Goal: Communication & Community: Answer question/provide support

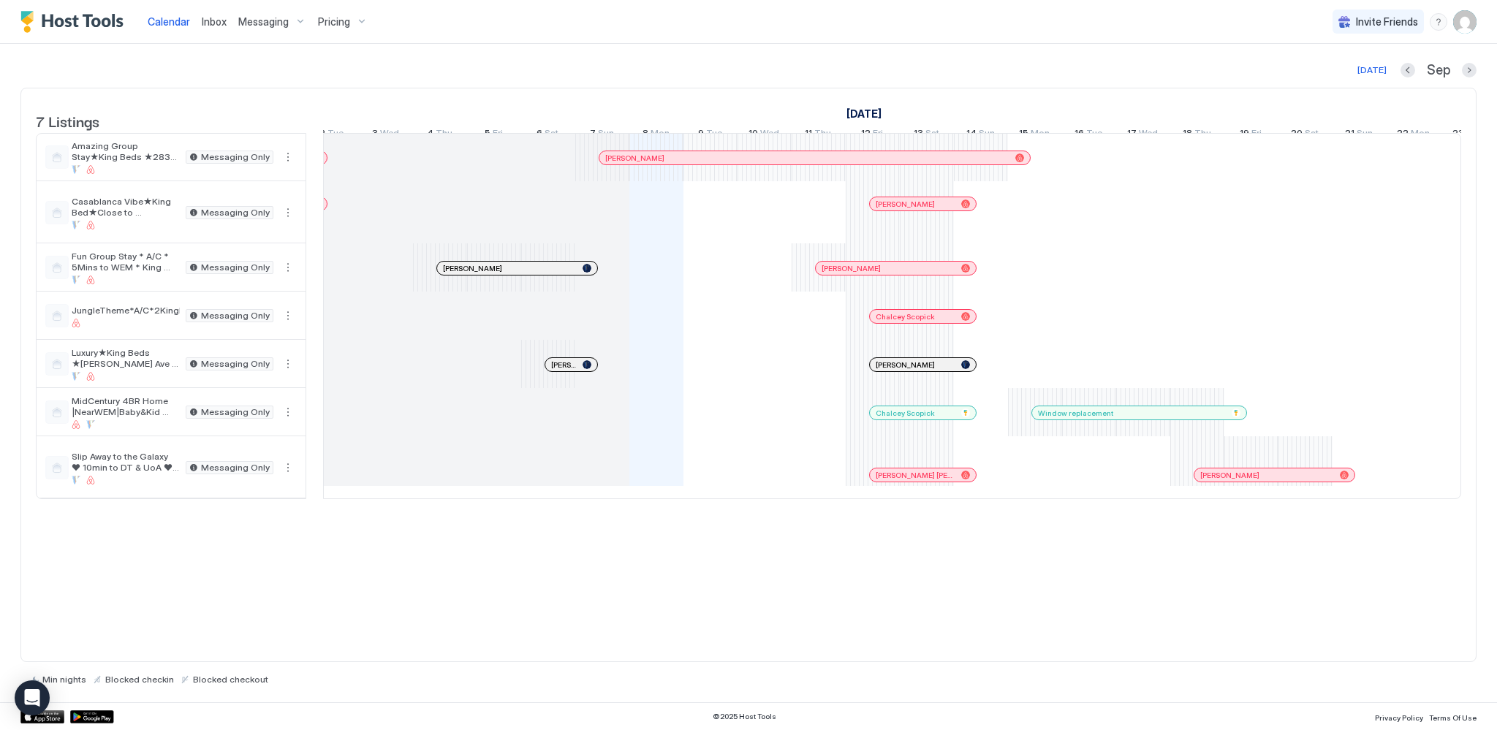
click at [273, 18] on span "Messaging" at bounding box center [263, 21] width 50 height 13
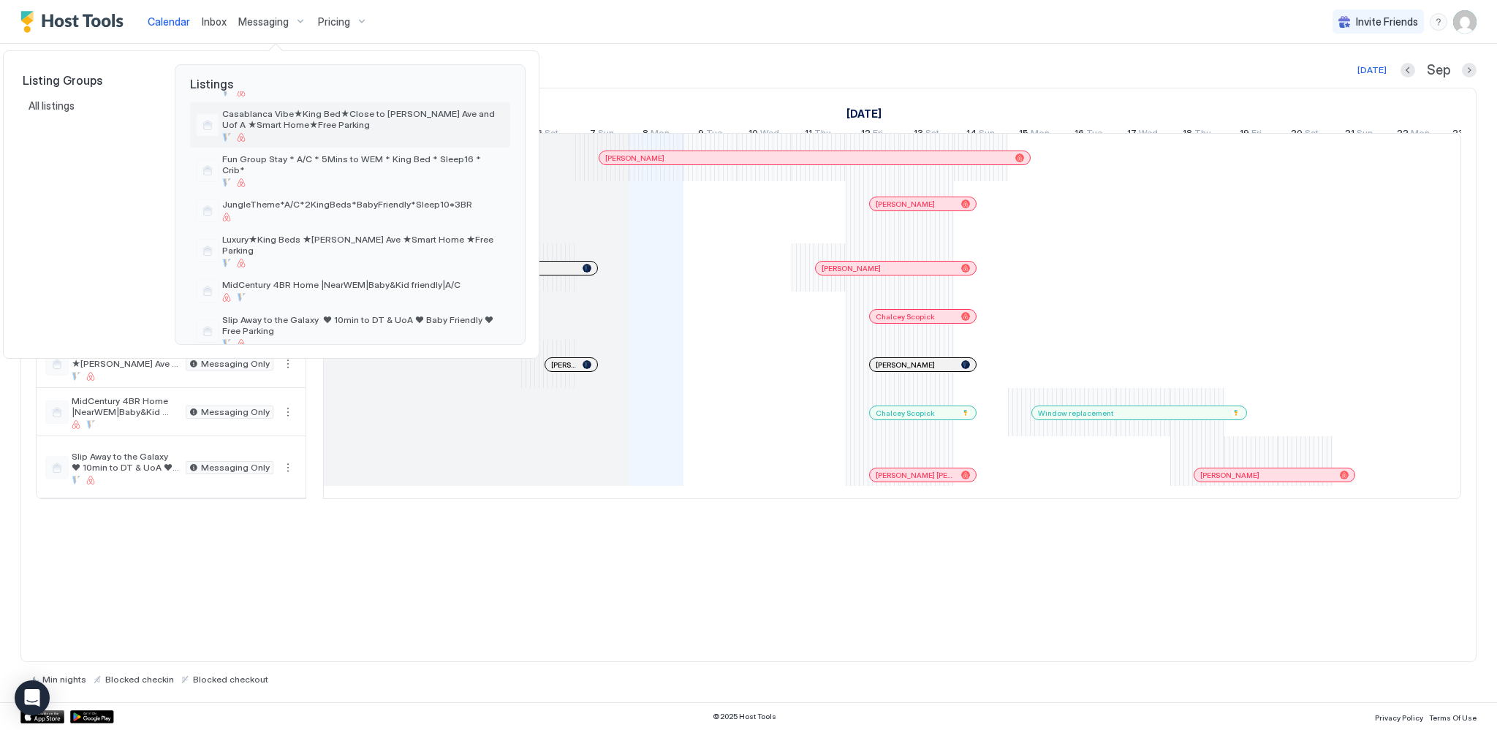
scroll to position [88, 0]
click at [312, 311] on span "Slip Away to the Galaxy ♥ 10min to DT & UoA ♥ Baby Friendly ♥ Free Parking" at bounding box center [363, 322] width 282 height 22
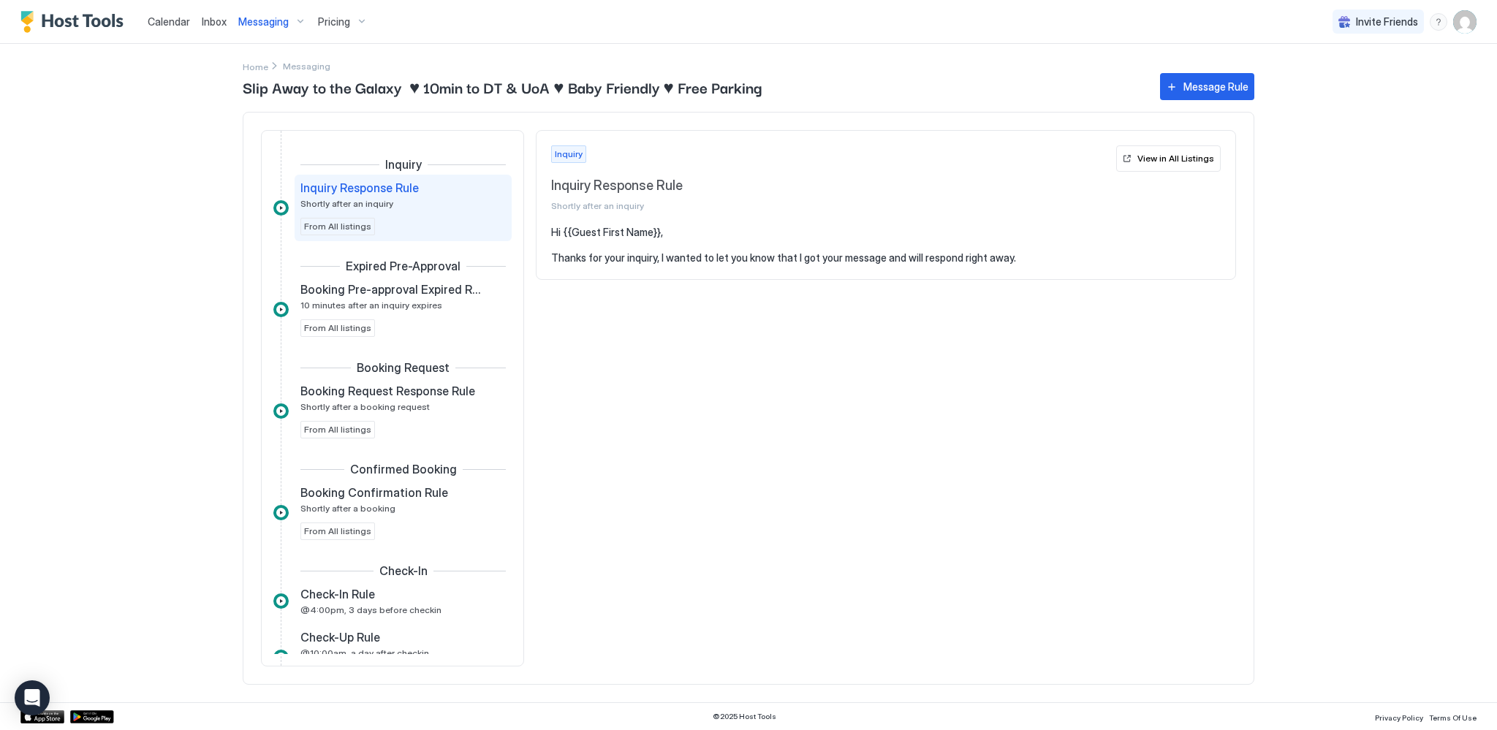
click at [177, 23] on span "Calendar" at bounding box center [169, 21] width 42 height 12
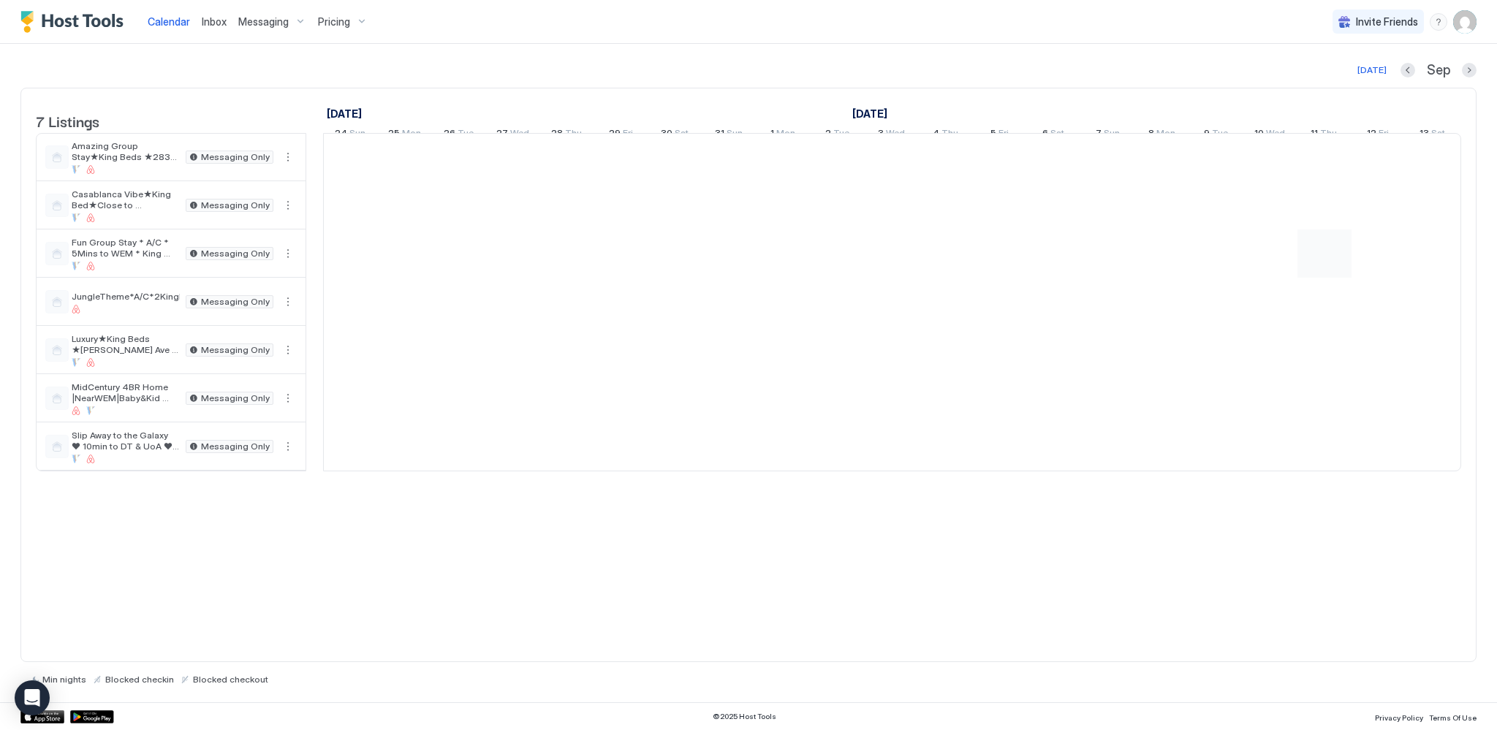
scroll to position [0, 812]
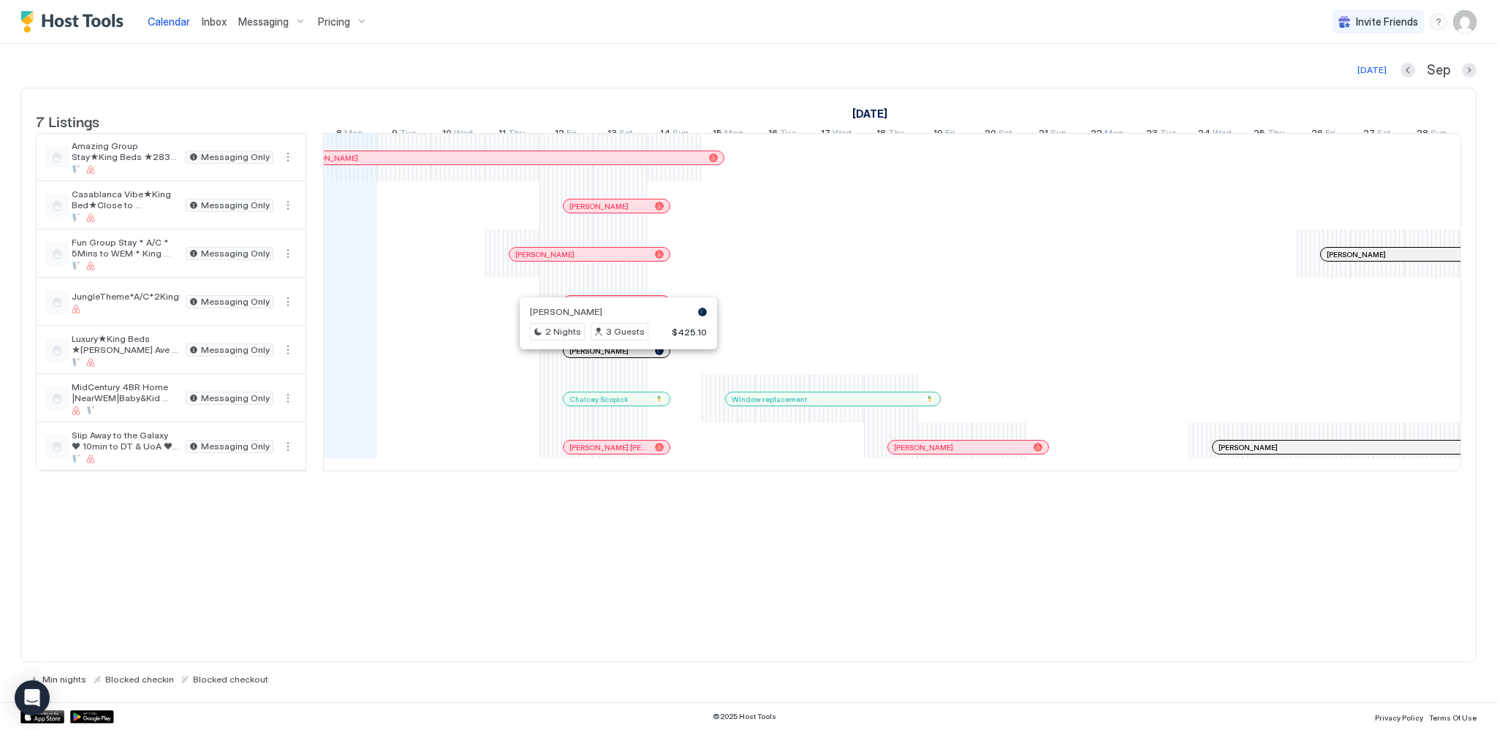
click at [612, 357] on div at bounding box center [613, 351] width 12 height 12
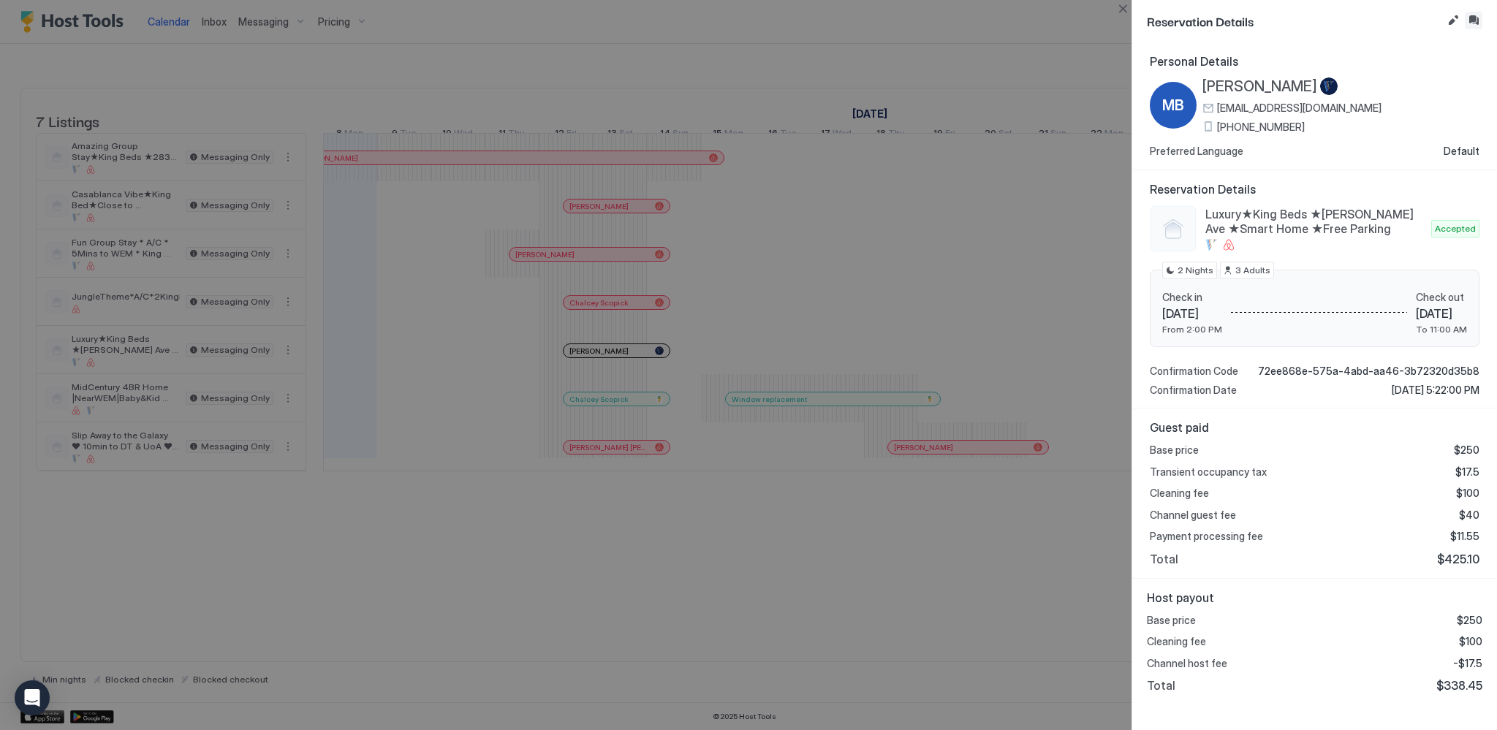
click at [1032, 19] on button "Inbox" at bounding box center [1474, 21] width 18 height 18
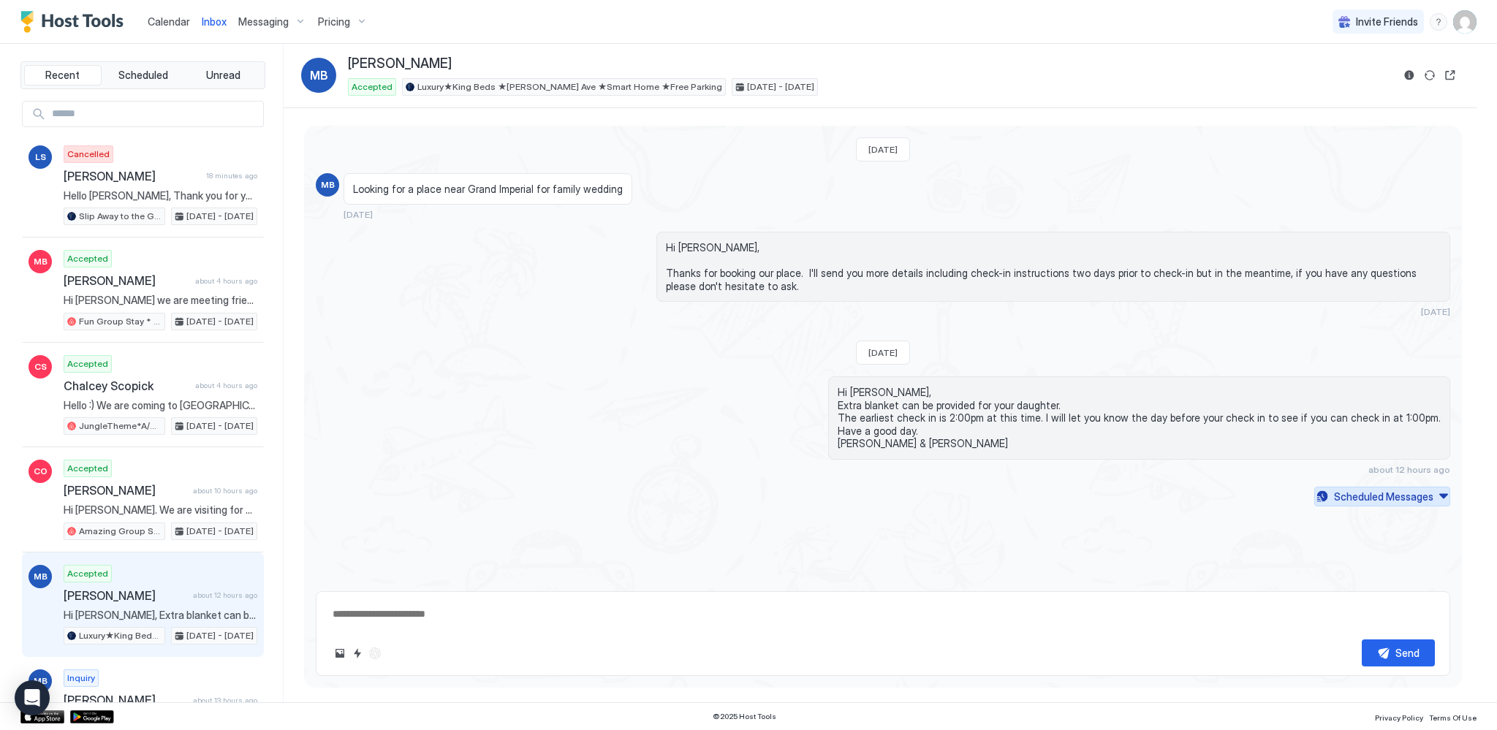
click at [1032, 498] on div "Scheduled Messages" at bounding box center [1383, 496] width 99 height 15
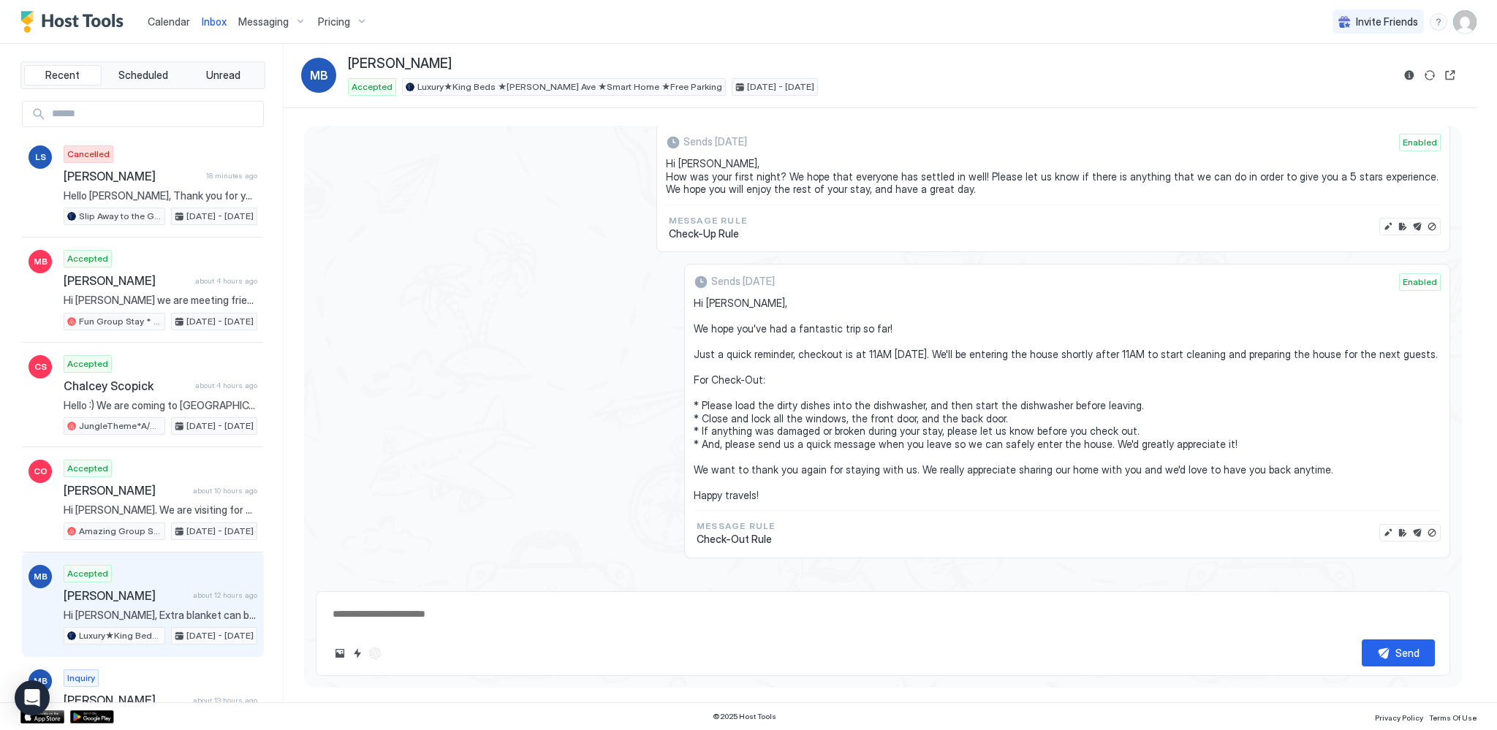
scroll to position [1305, 0]
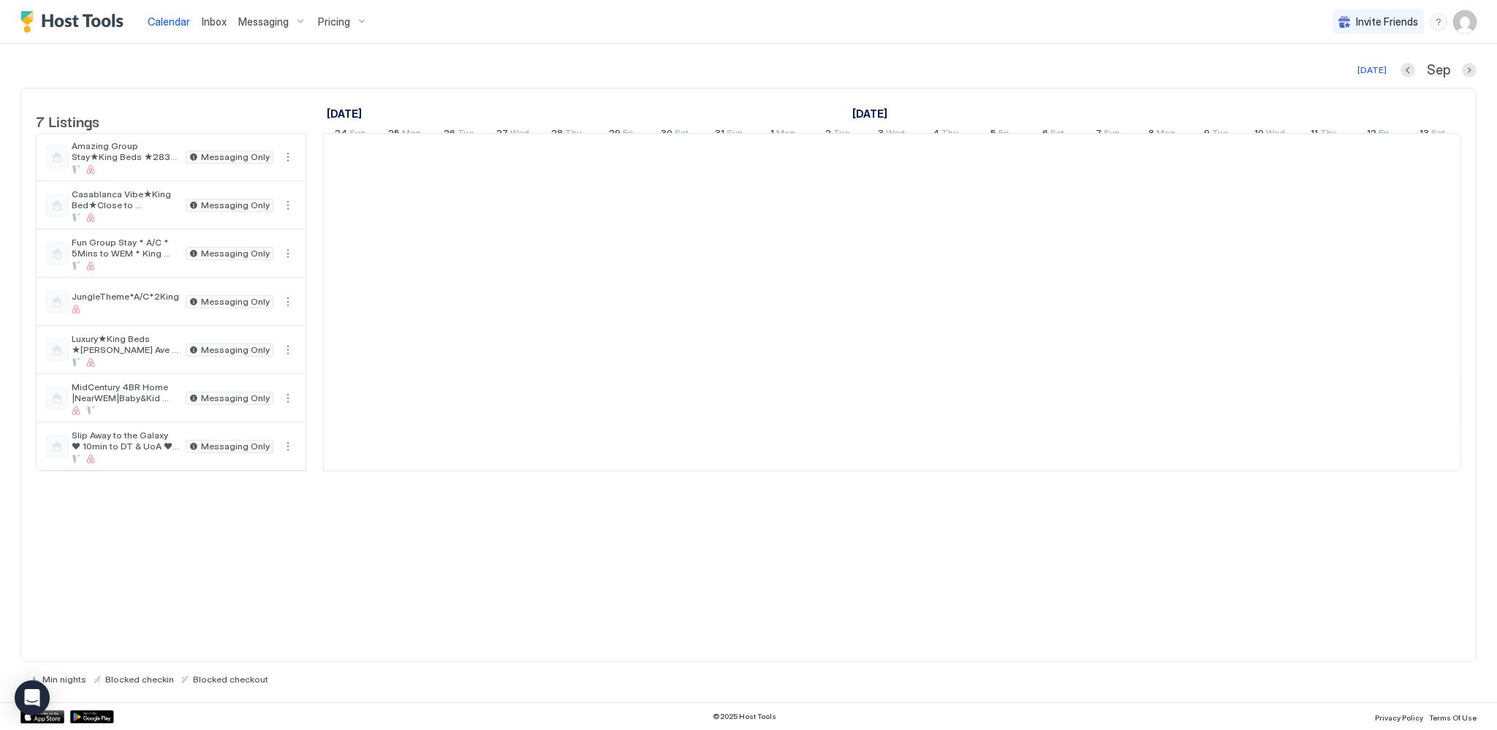
scroll to position [0, 812]
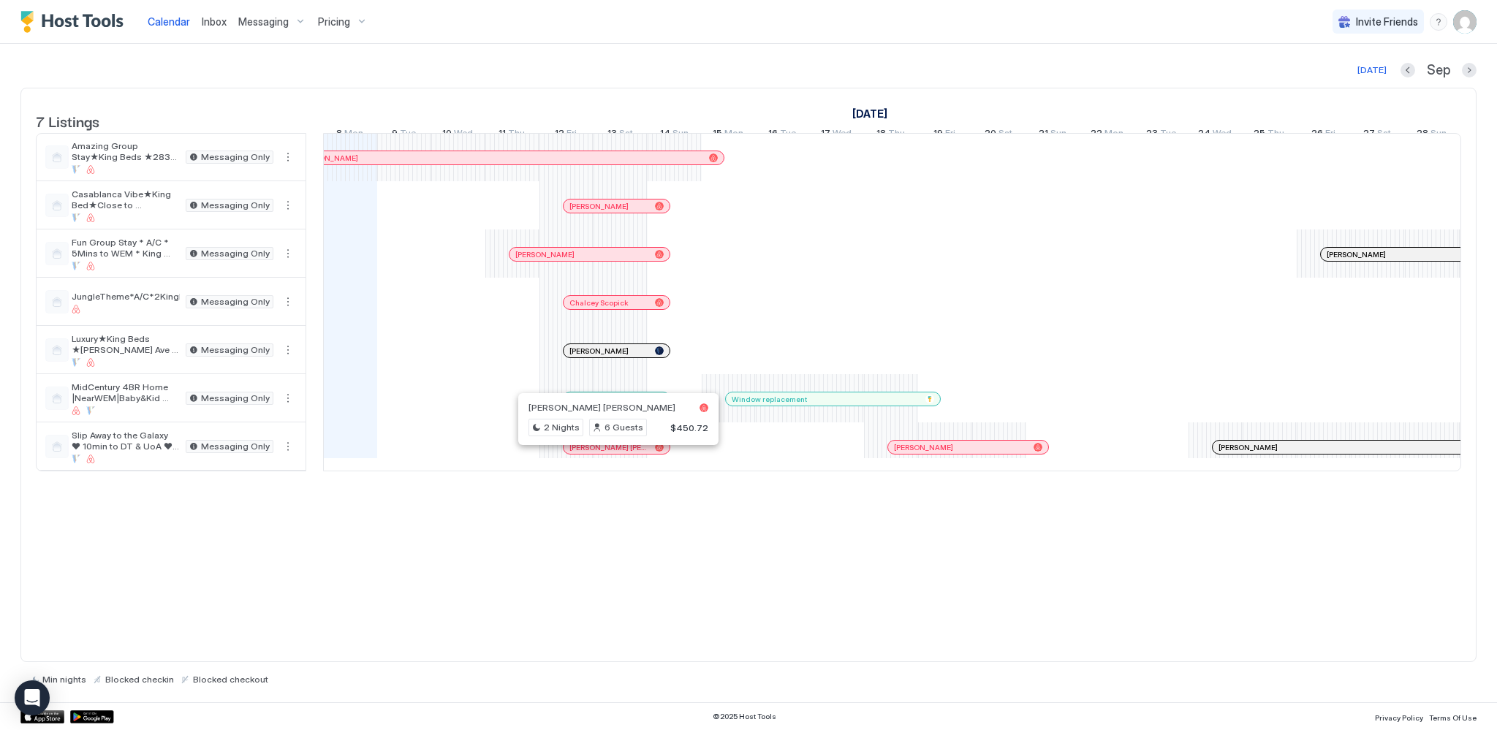
click at [614, 453] on div at bounding box center [615, 447] width 12 height 12
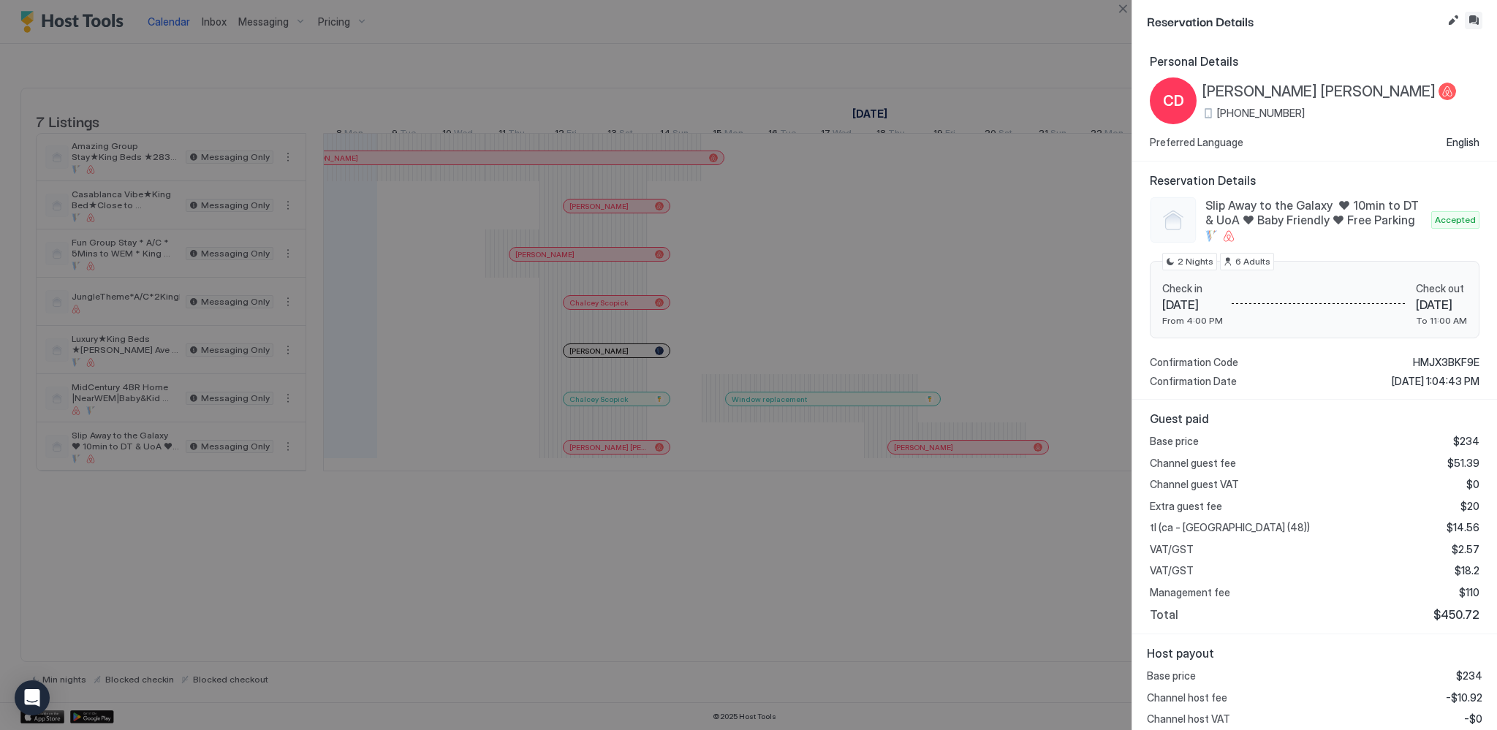
click at [1032, 25] on button "Inbox" at bounding box center [1474, 21] width 18 height 18
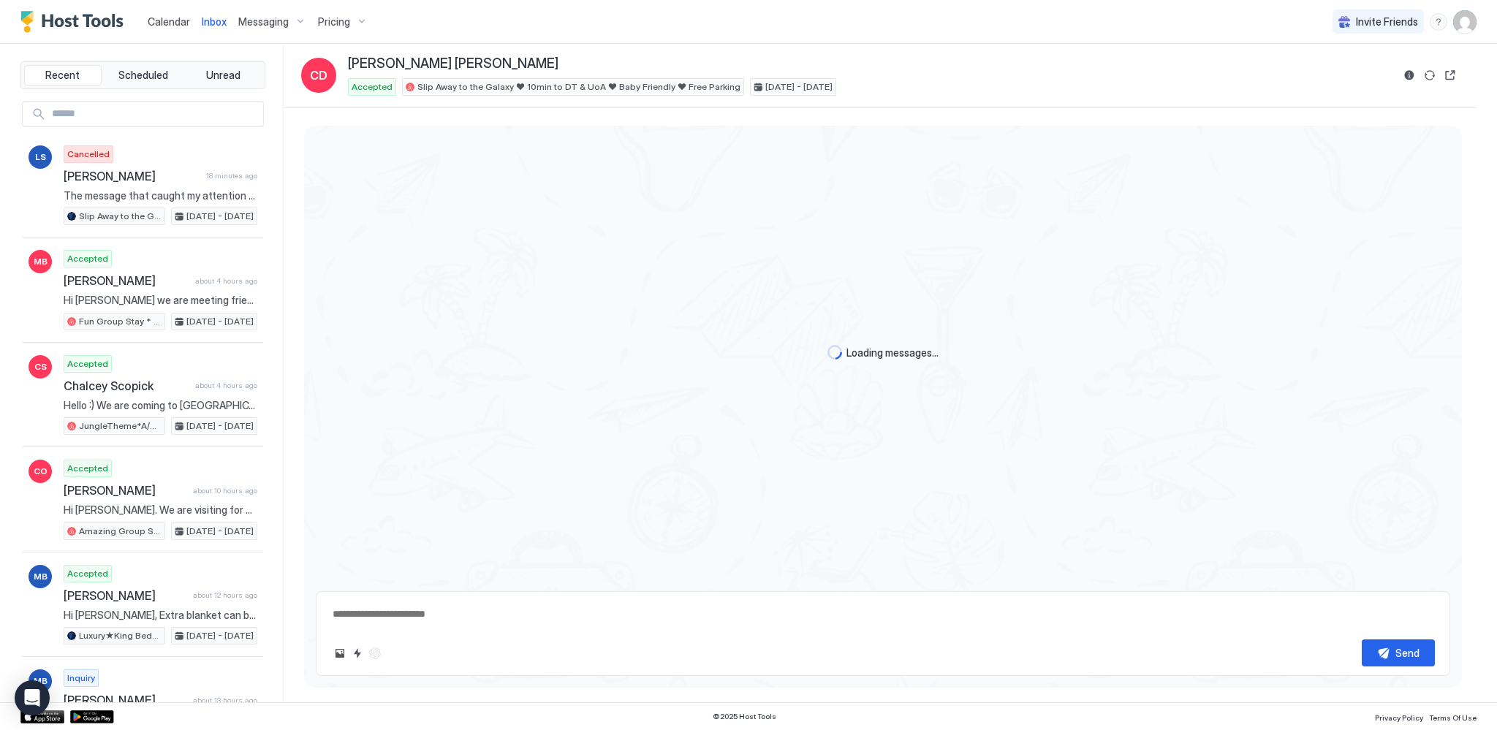
scroll to position [317, 0]
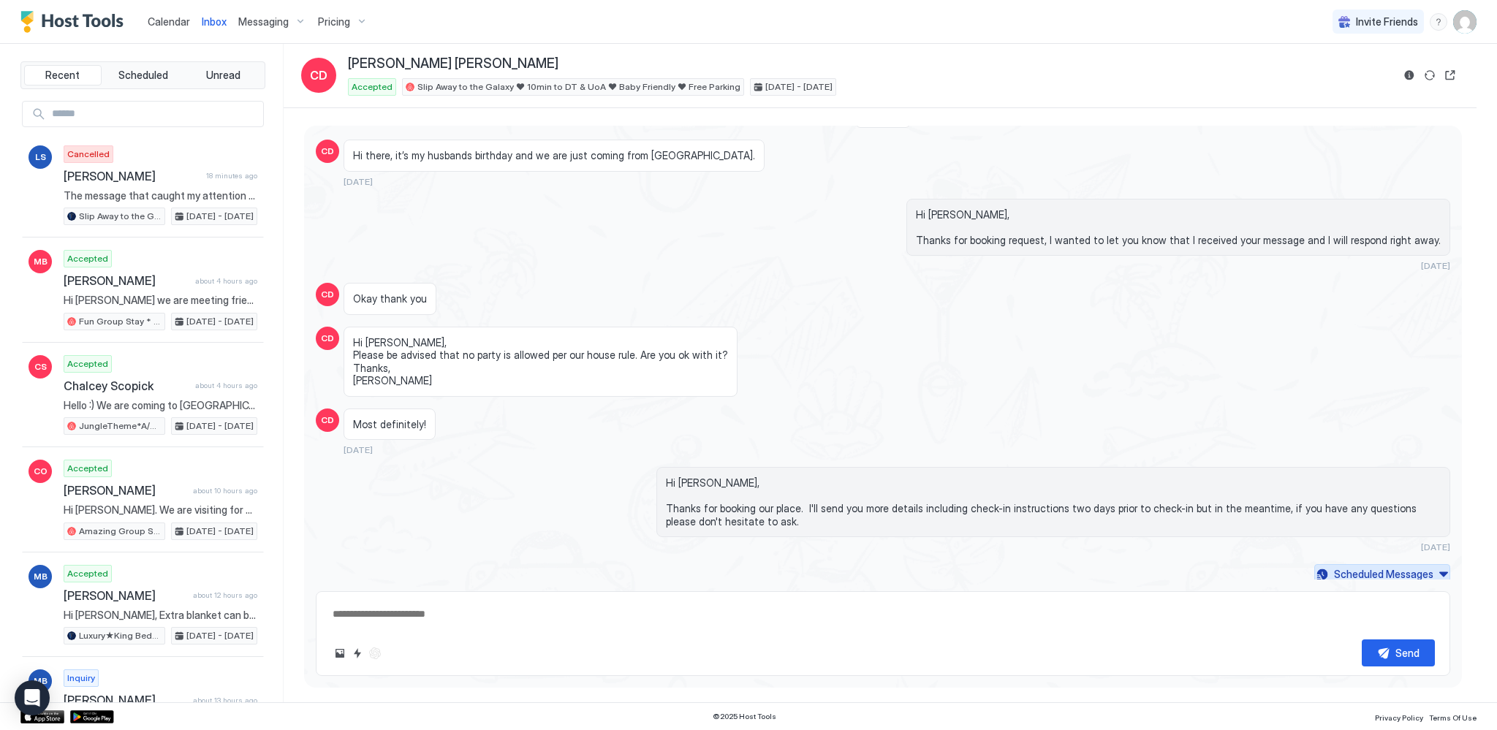
click at [1032, 574] on div "Scheduled Messages" at bounding box center [1383, 573] width 99 height 15
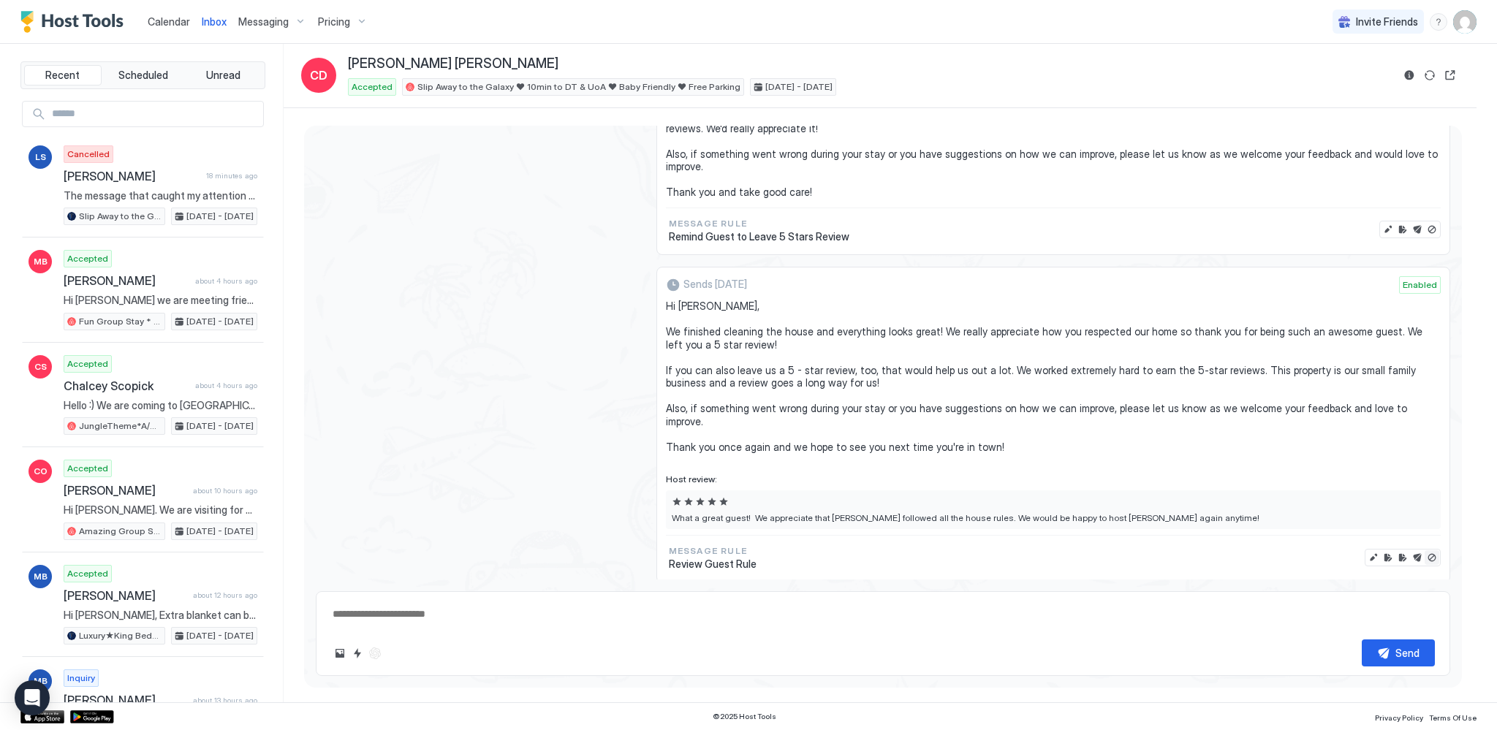
click at [1032, 550] on button "Disable message & review" at bounding box center [1431, 557] width 15 height 15
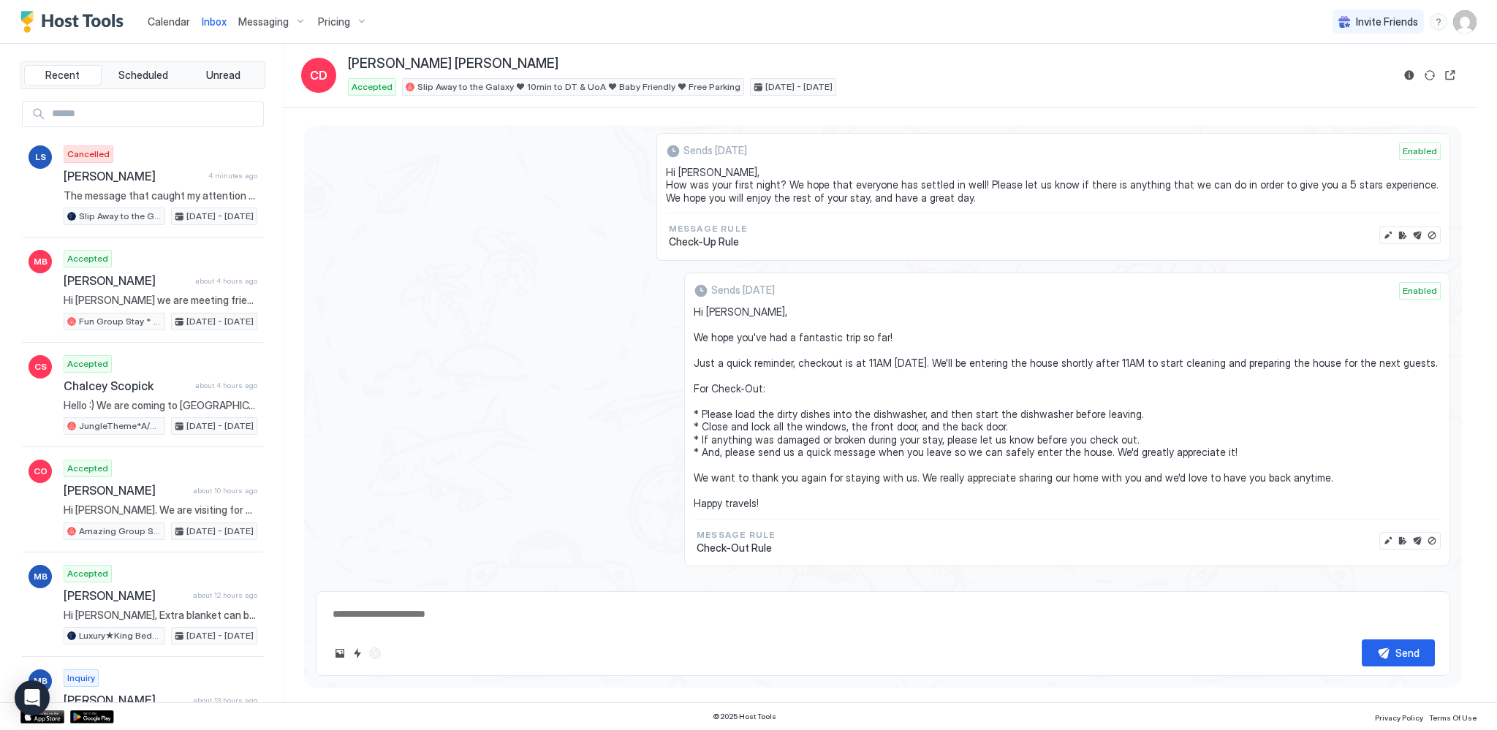
scroll to position [1698, 0]
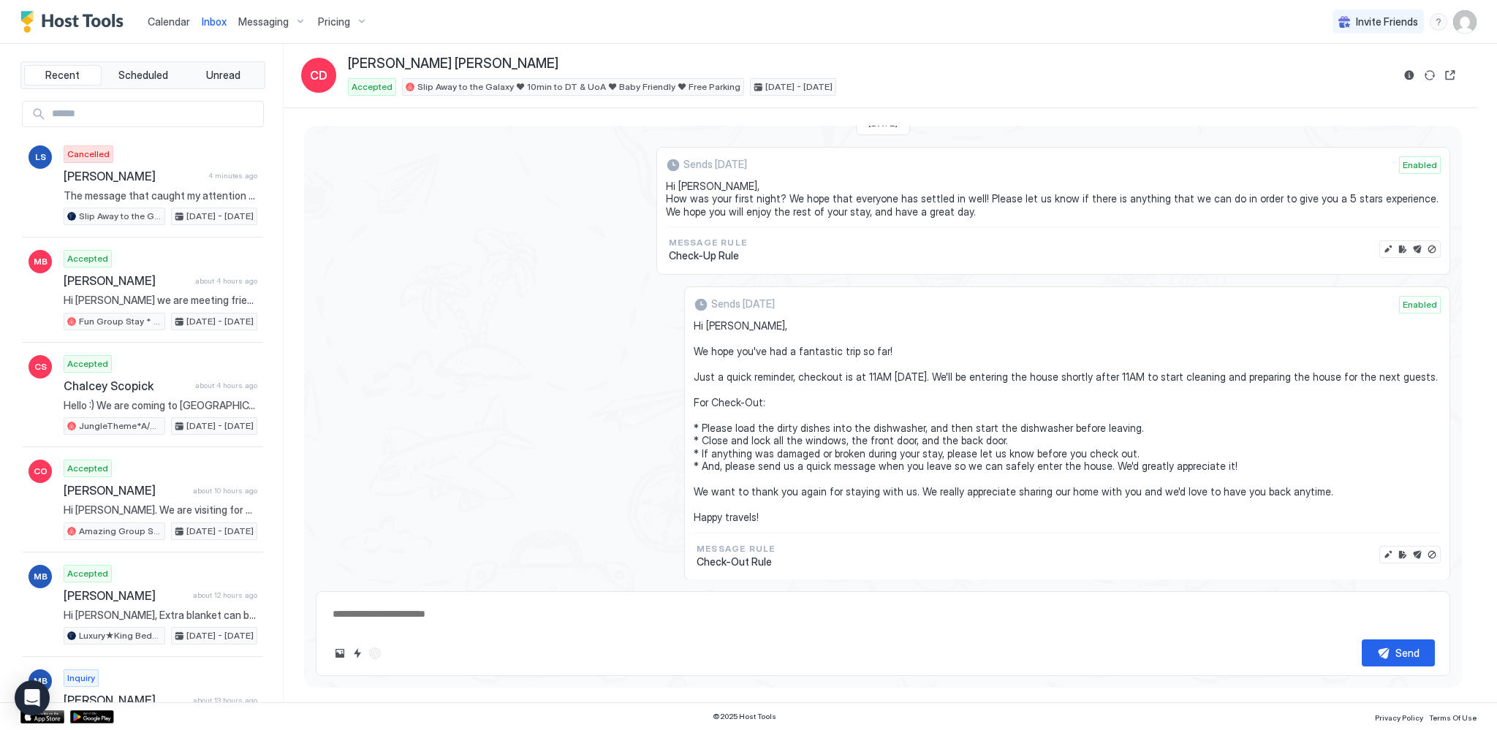
type textarea "*"
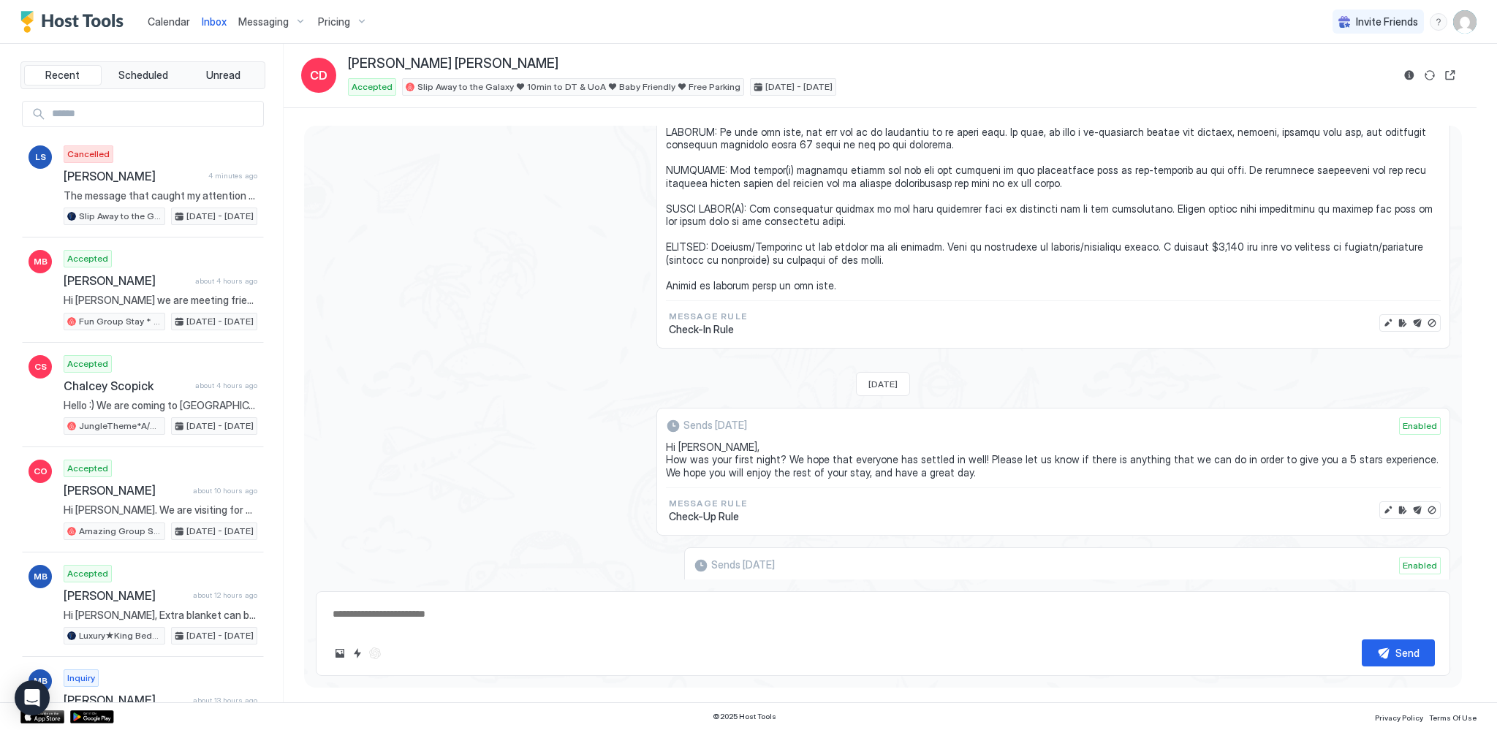
scroll to position [1477, 0]
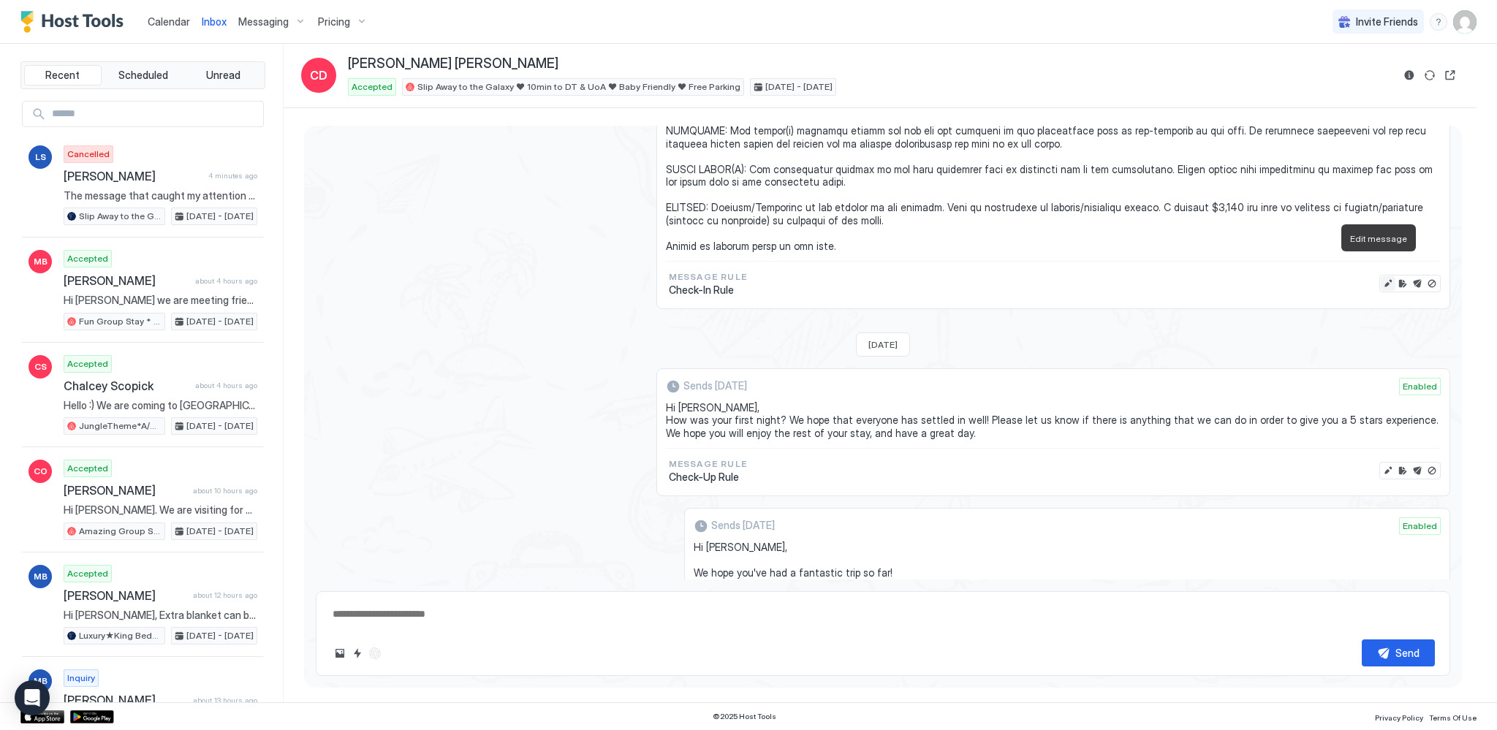
click at [1032, 276] on button "Edit message" at bounding box center [1388, 283] width 15 height 15
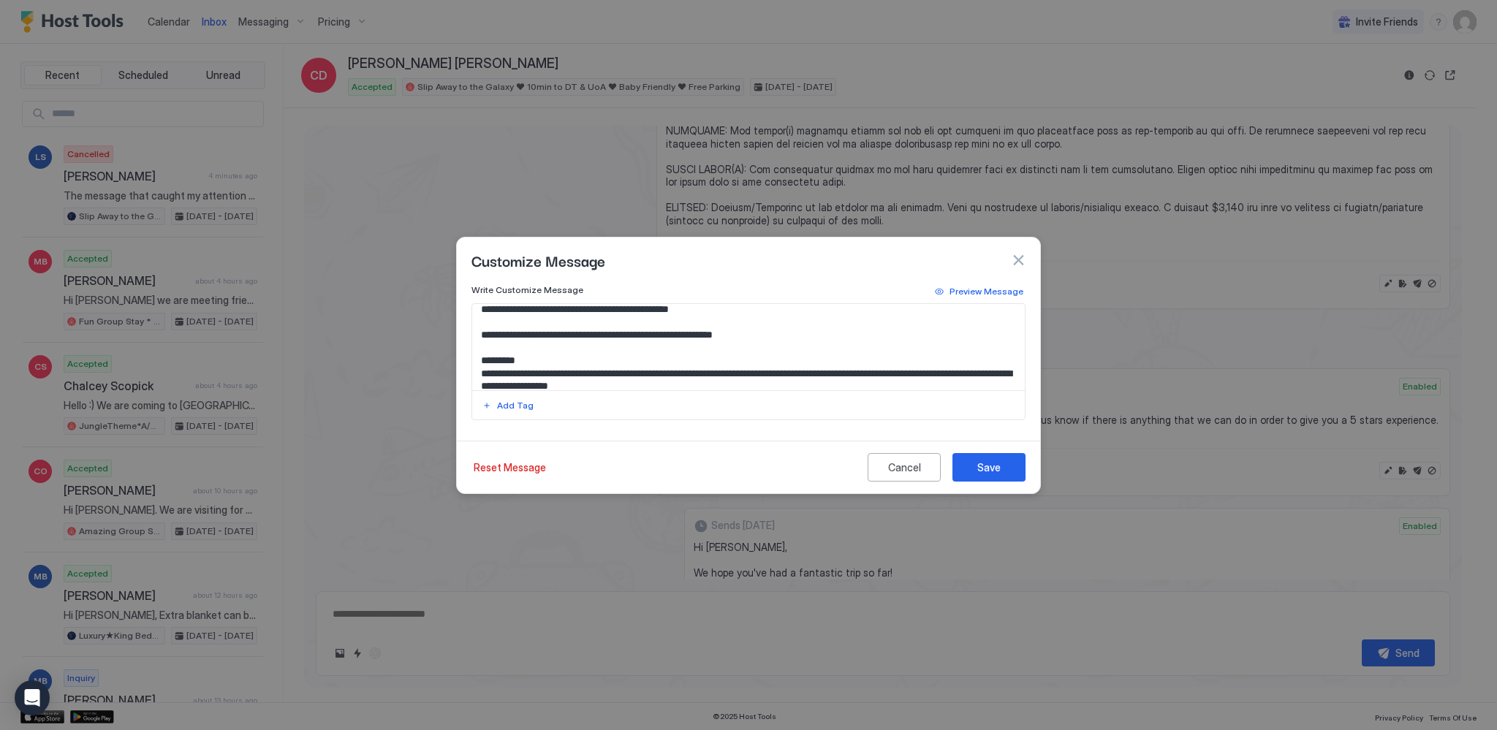
scroll to position [221, 0]
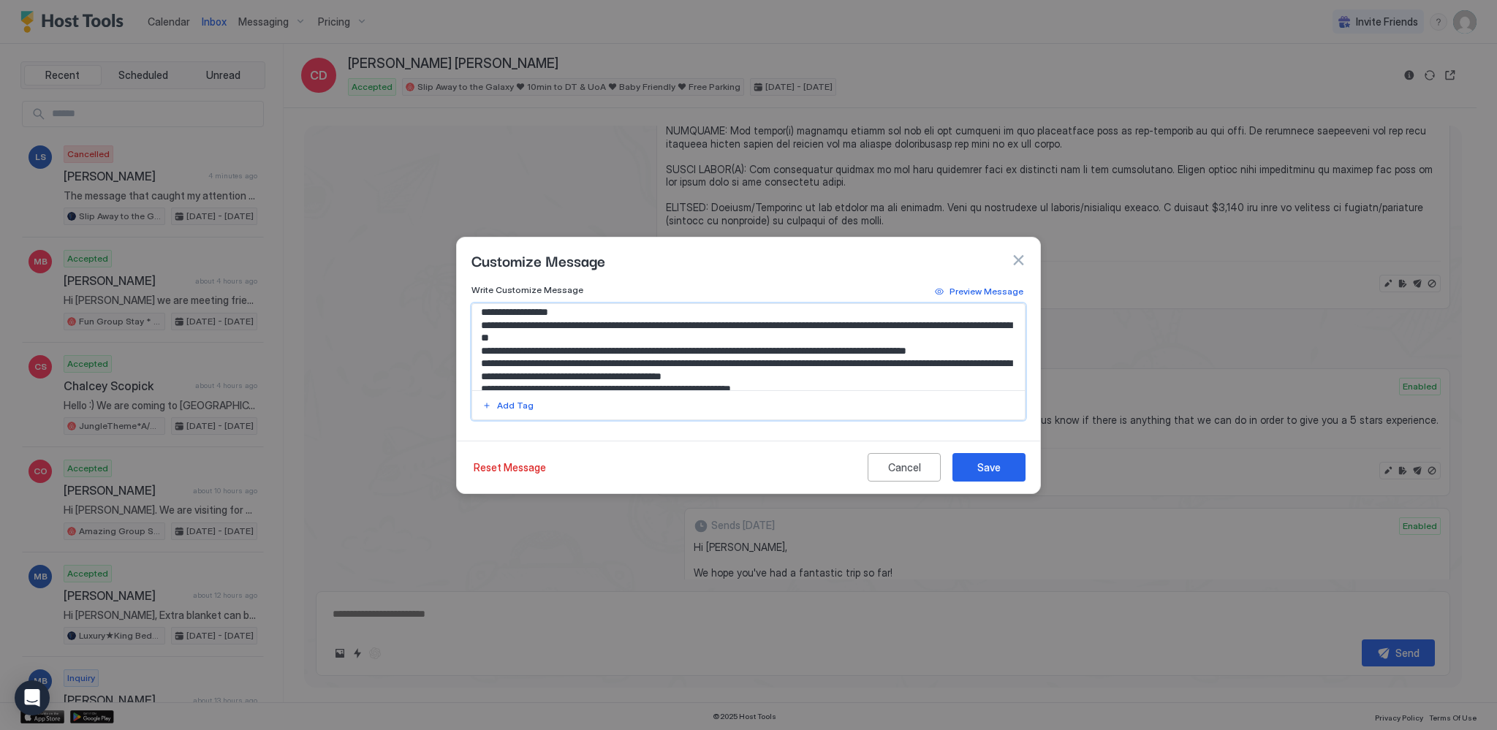
click at [859, 337] on textarea "Input Field" at bounding box center [748, 347] width 553 height 86
type textarea "**********"
click at [992, 469] on div "Save" at bounding box center [988, 467] width 23 height 15
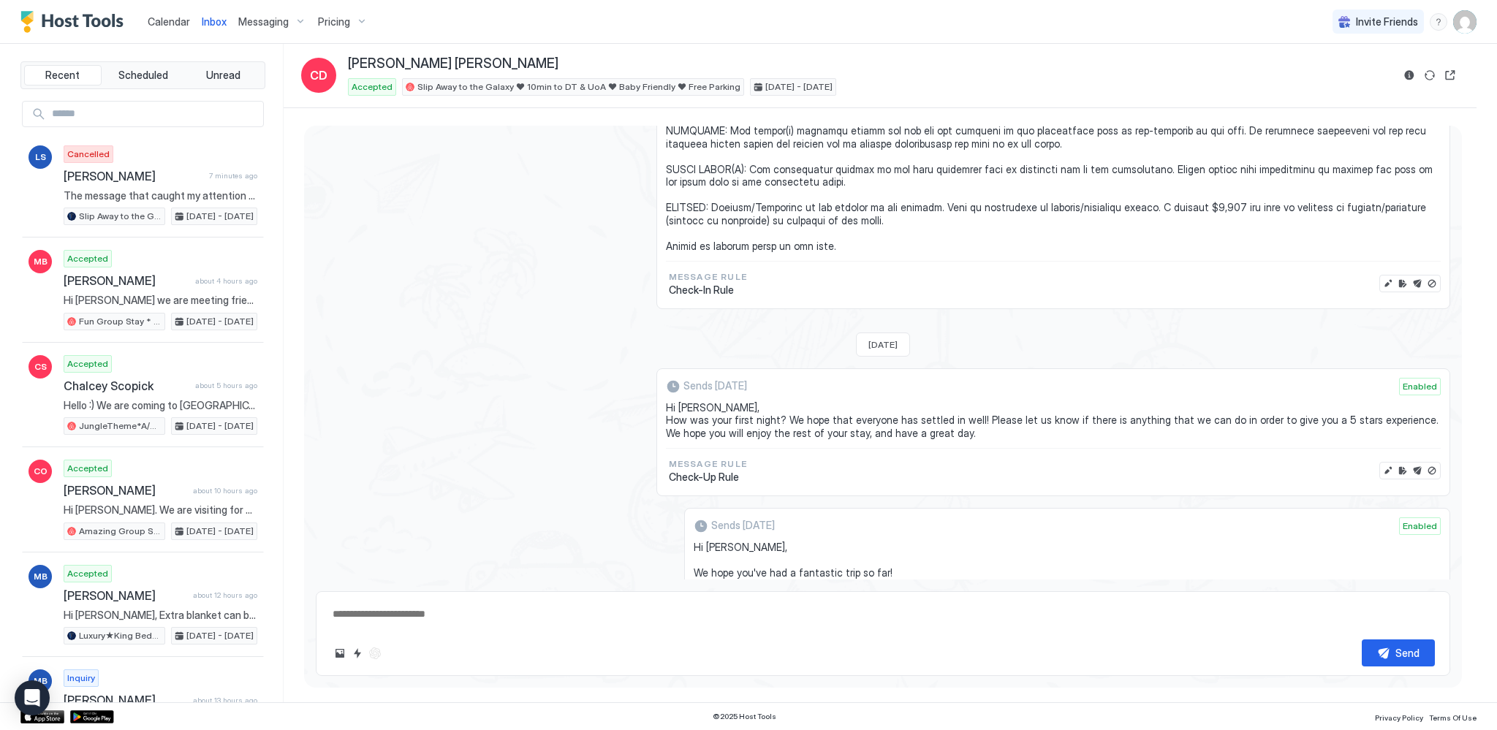
click at [206, 20] on span "Inbox" at bounding box center [214, 21] width 25 height 12
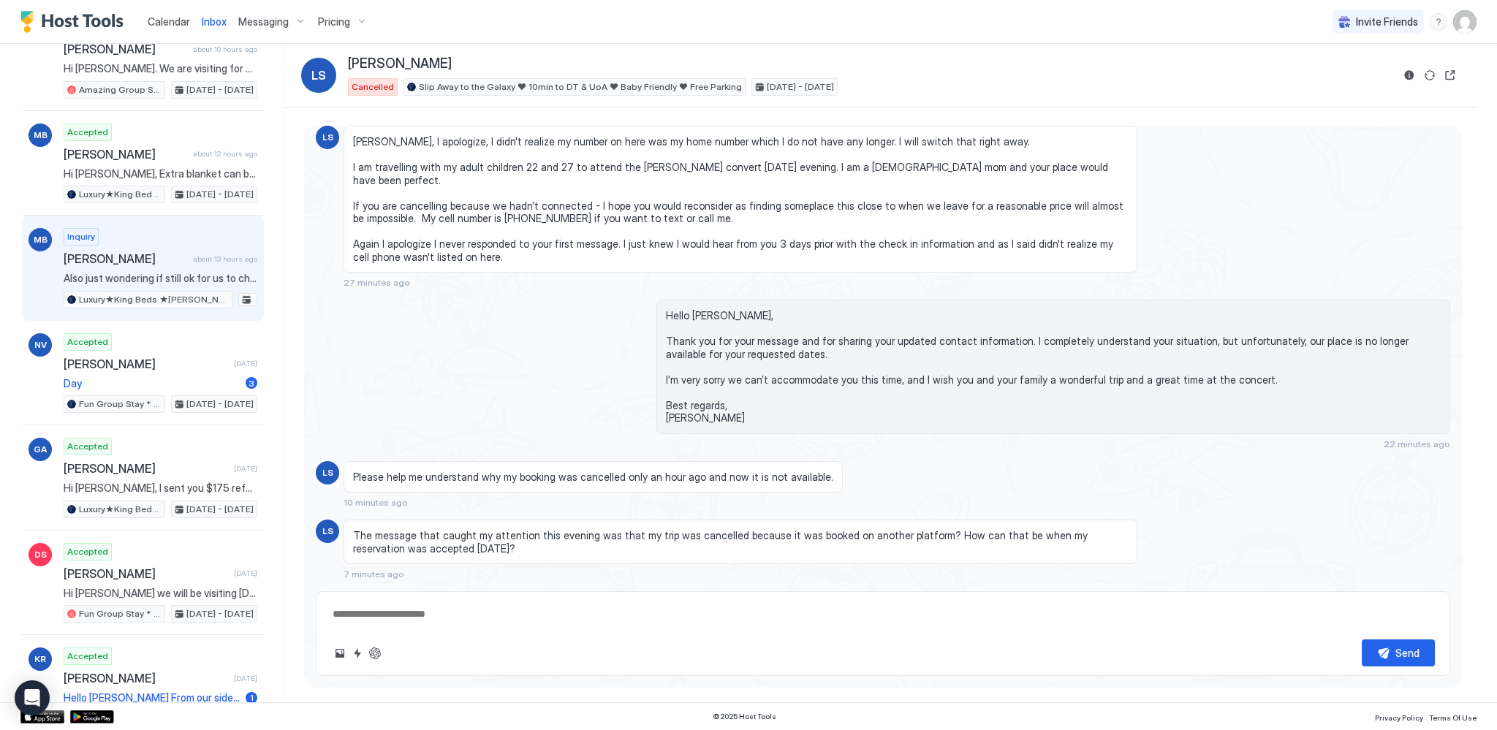
scroll to position [515, 0]
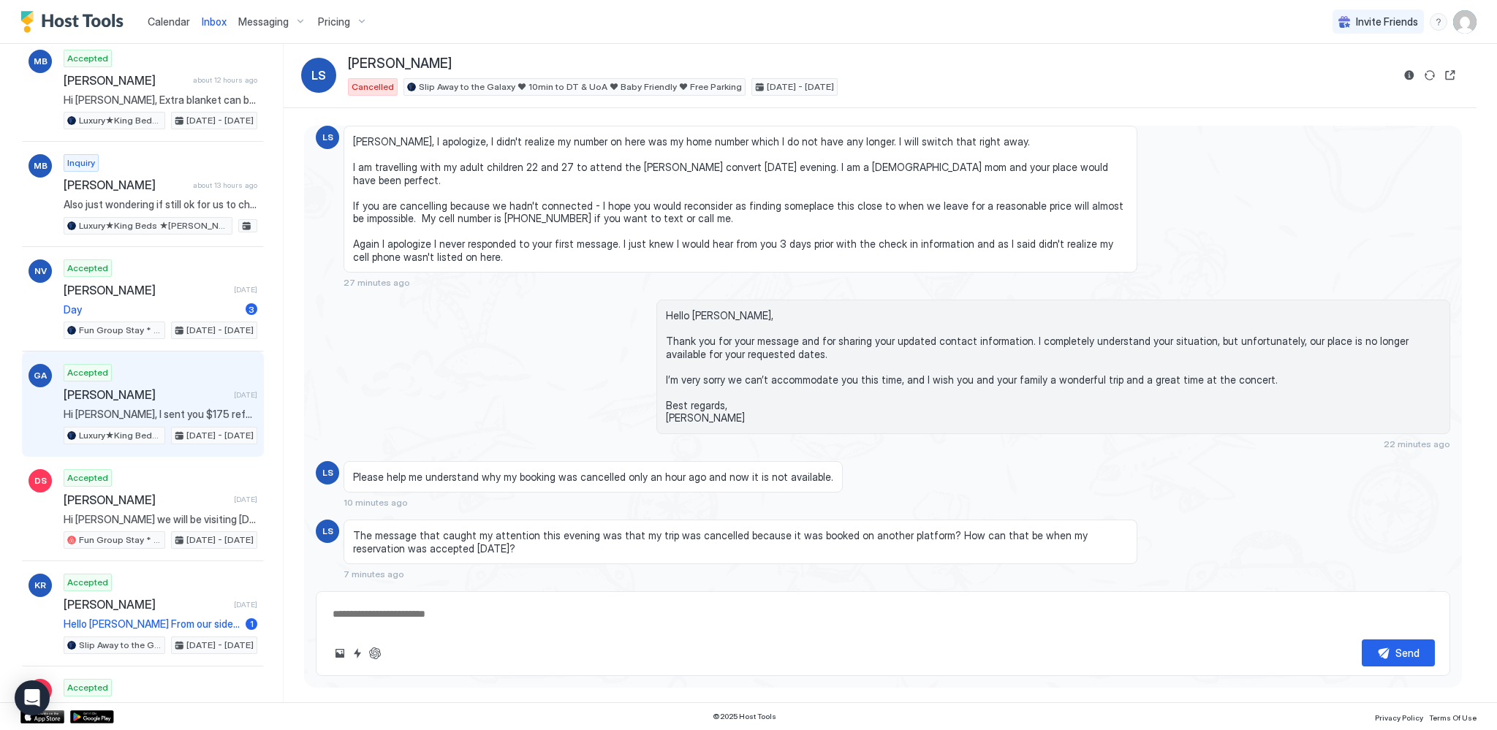
click at [171, 395] on div "Accepted [PERSON_NAME] [DATE] Hi [PERSON_NAME], I sent you $175 refund. Have a …" at bounding box center [161, 404] width 194 height 80
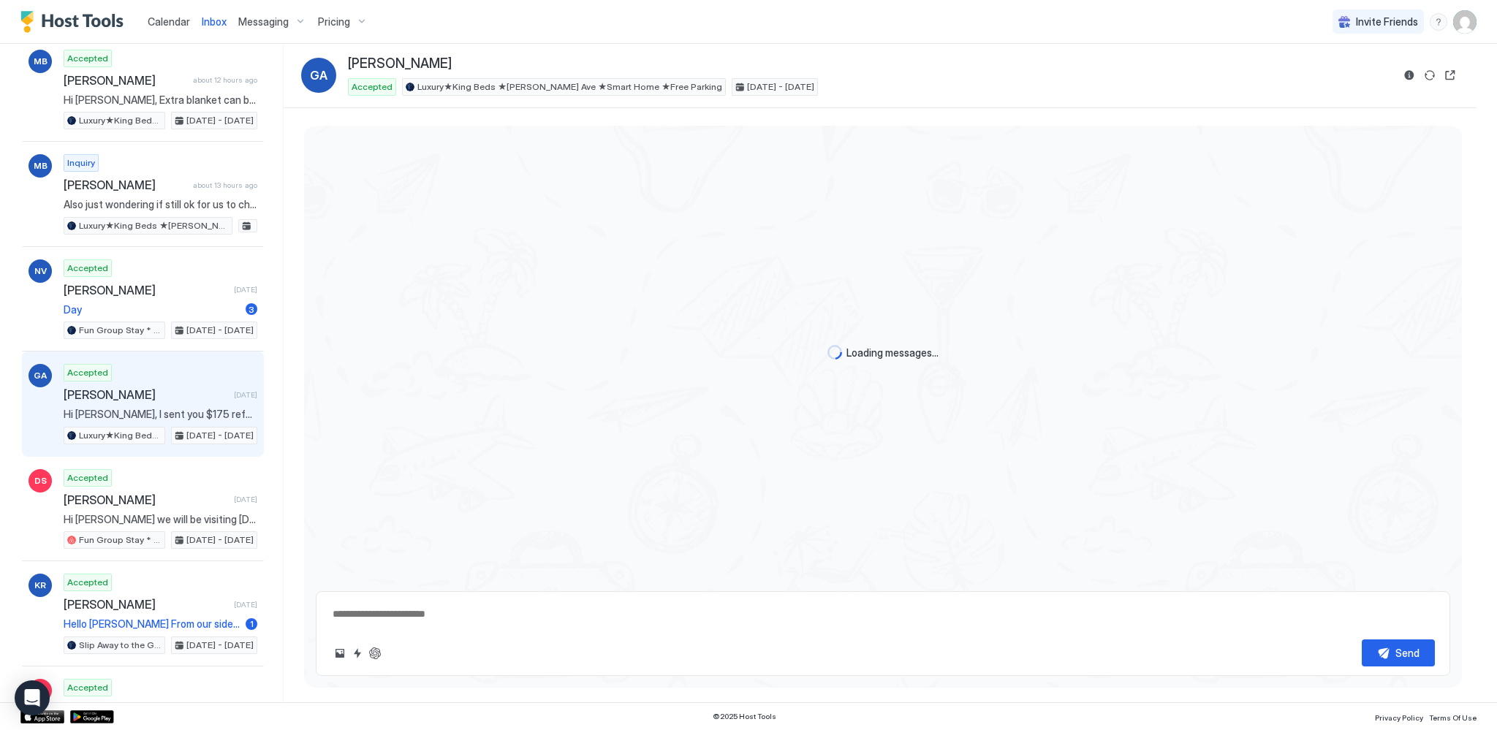
scroll to position [1865, 0]
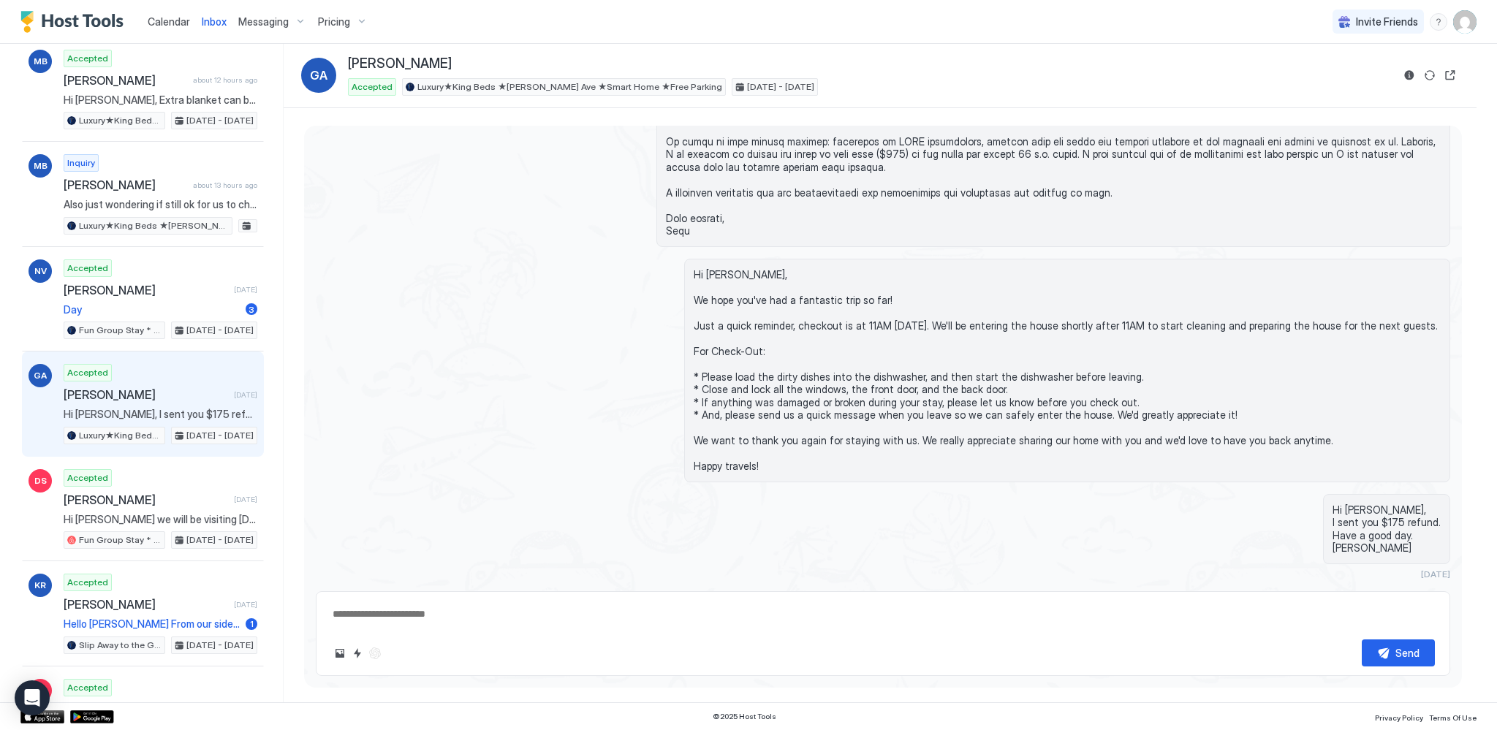
click at [1032, 589] on div "Scheduled Messages" at bounding box center [1383, 600] width 99 height 15
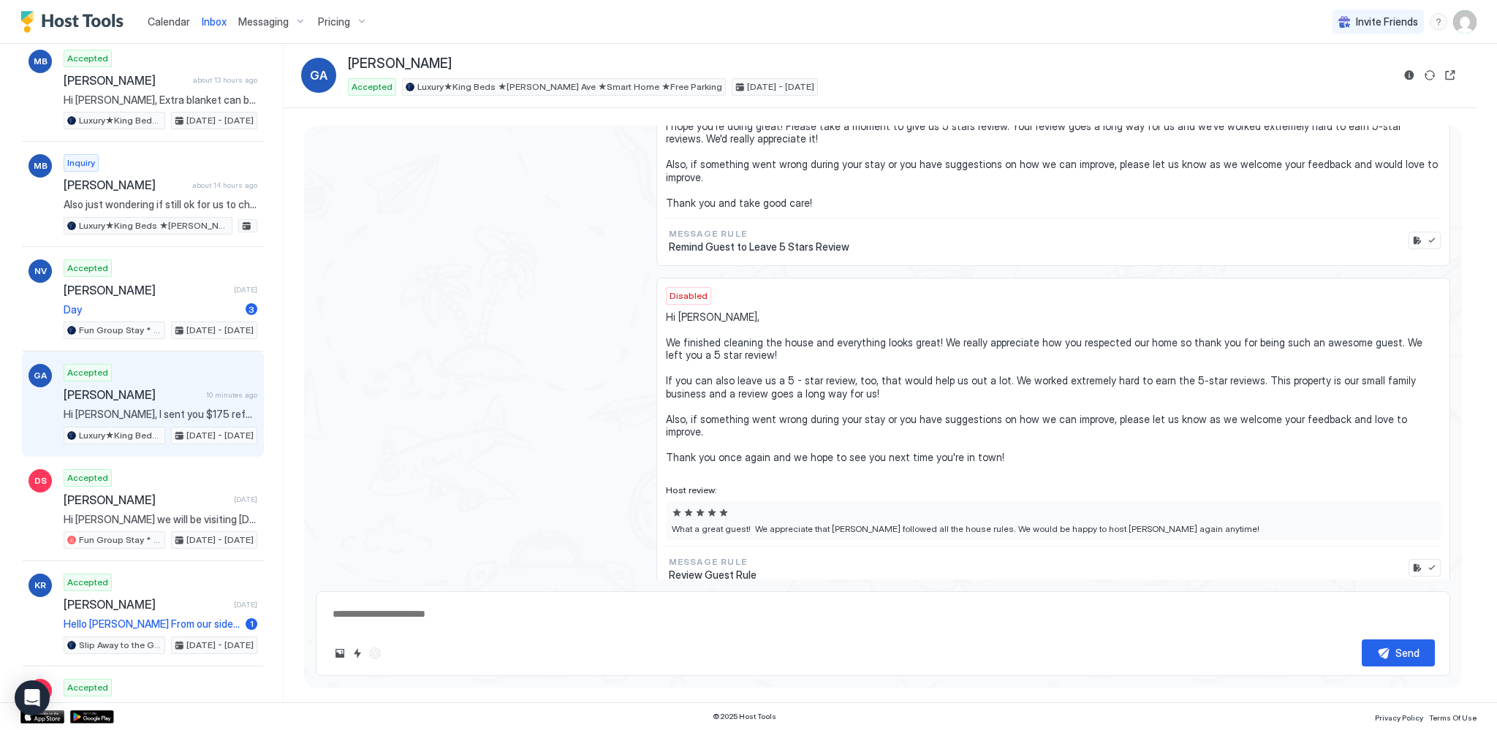
type textarea "*"
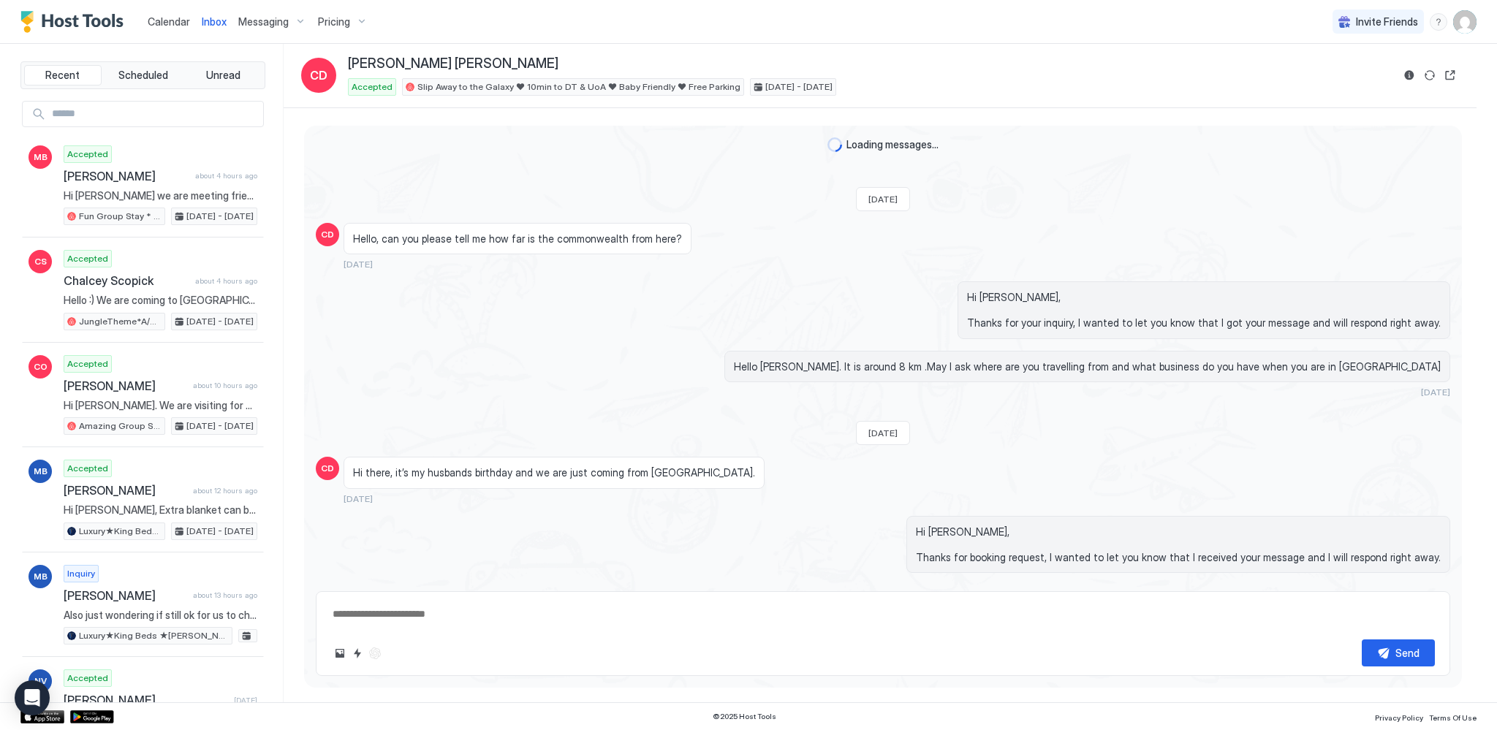
scroll to position [1109, 0]
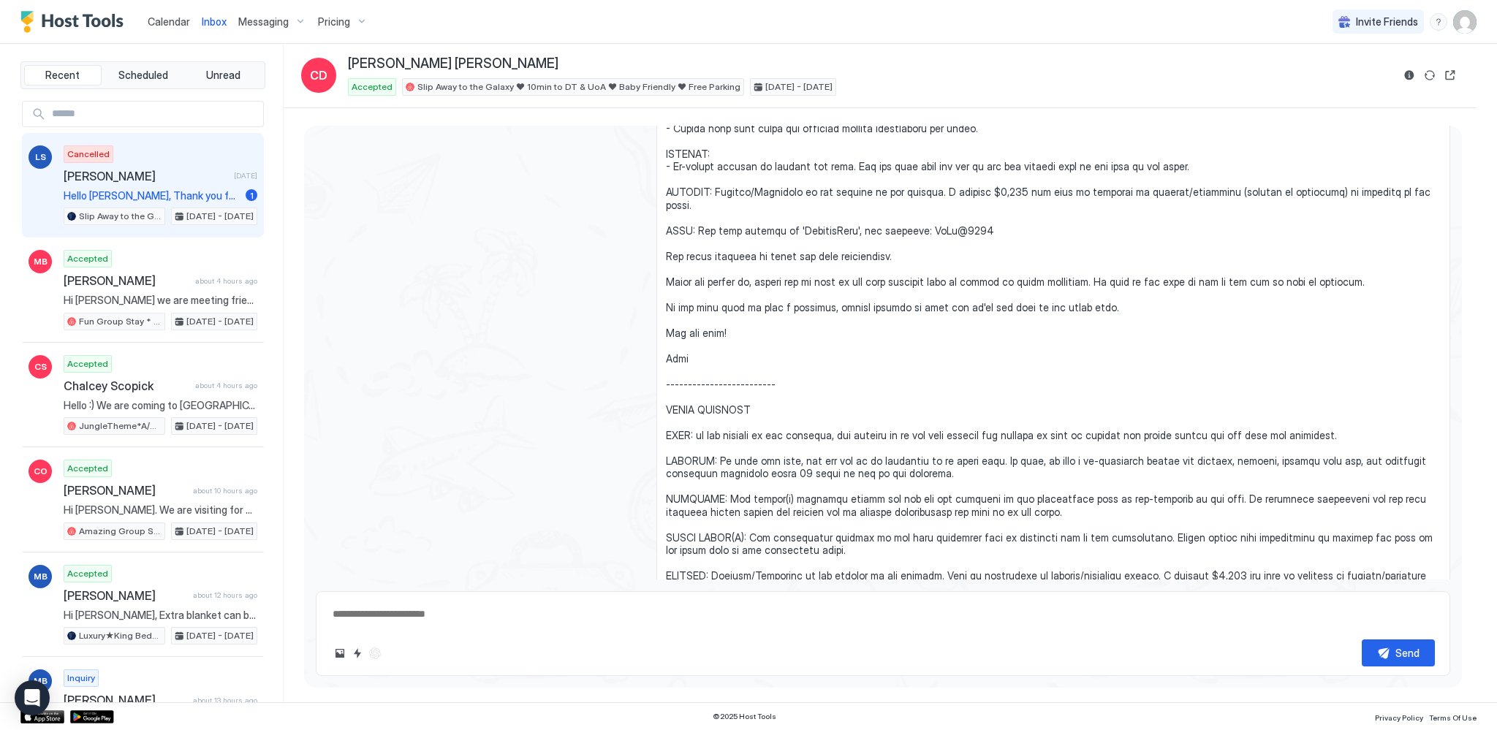
click at [127, 197] on span "Hello [PERSON_NAME], Thank you for your message and for sharing your updated co…" at bounding box center [152, 195] width 176 height 13
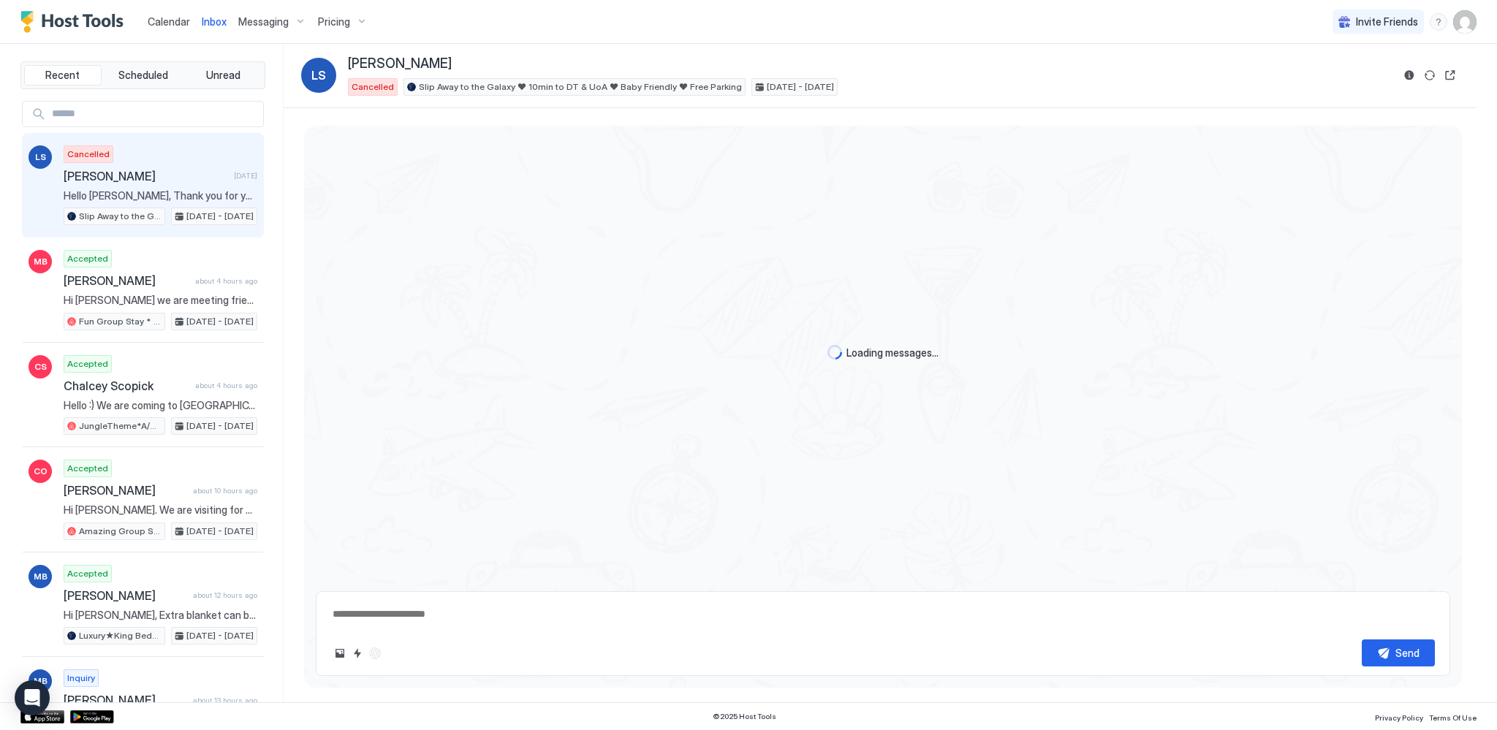
scroll to position [364, 0]
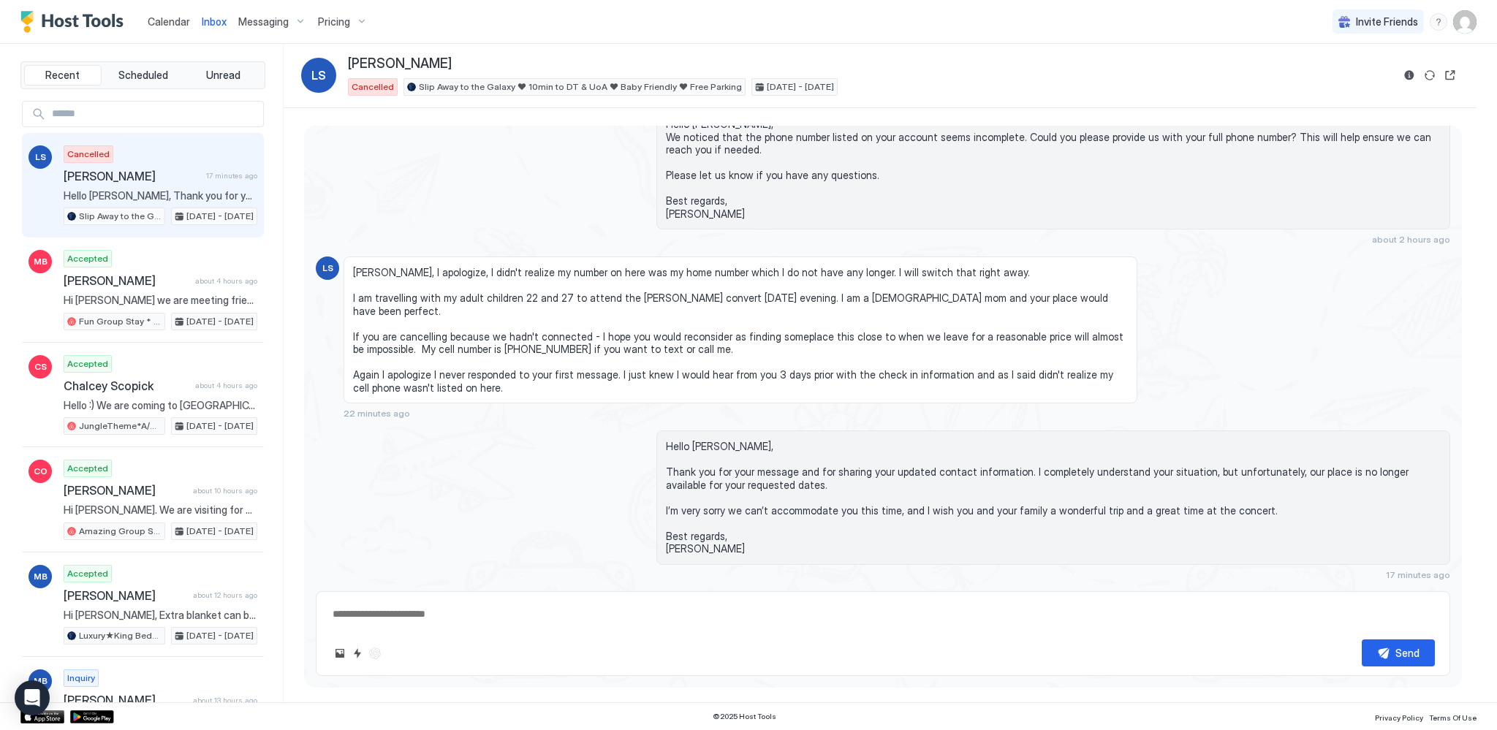
click at [547, 466] on div "Hello Lisa, Thank you for your message and for sharing your updated contact inf…" at bounding box center [883, 505] width 1134 height 150
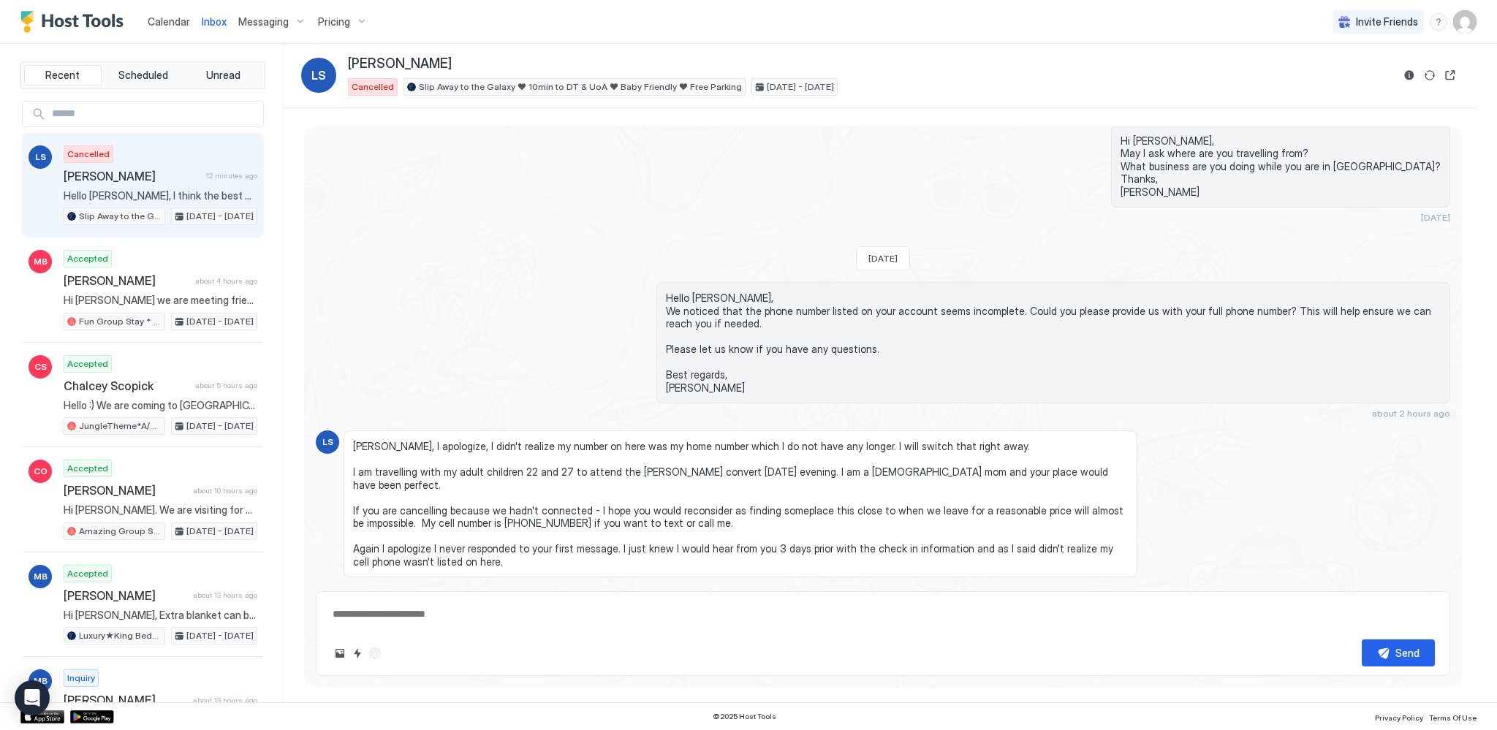
scroll to position [252, 0]
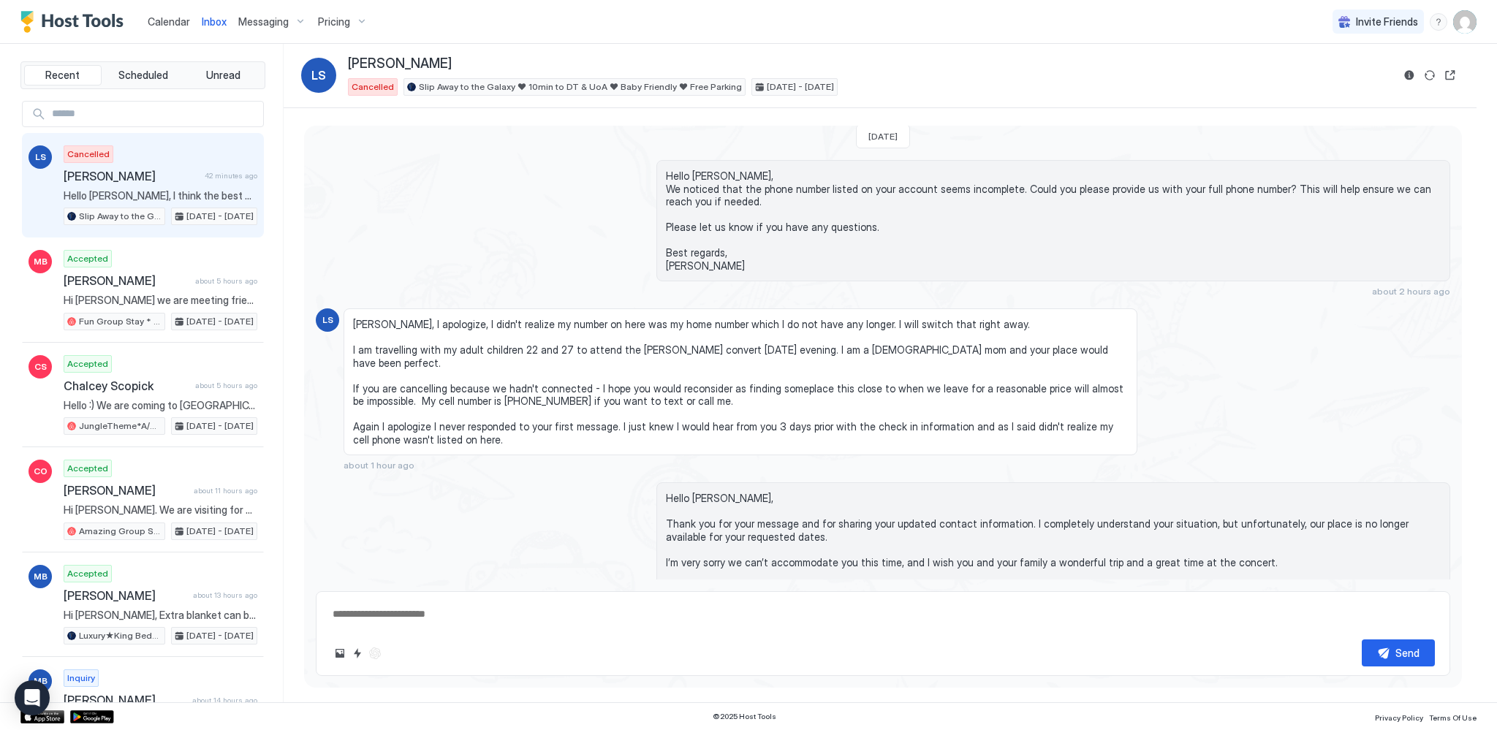
type textarea "*"
